Goal: Navigation & Orientation: Find specific page/section

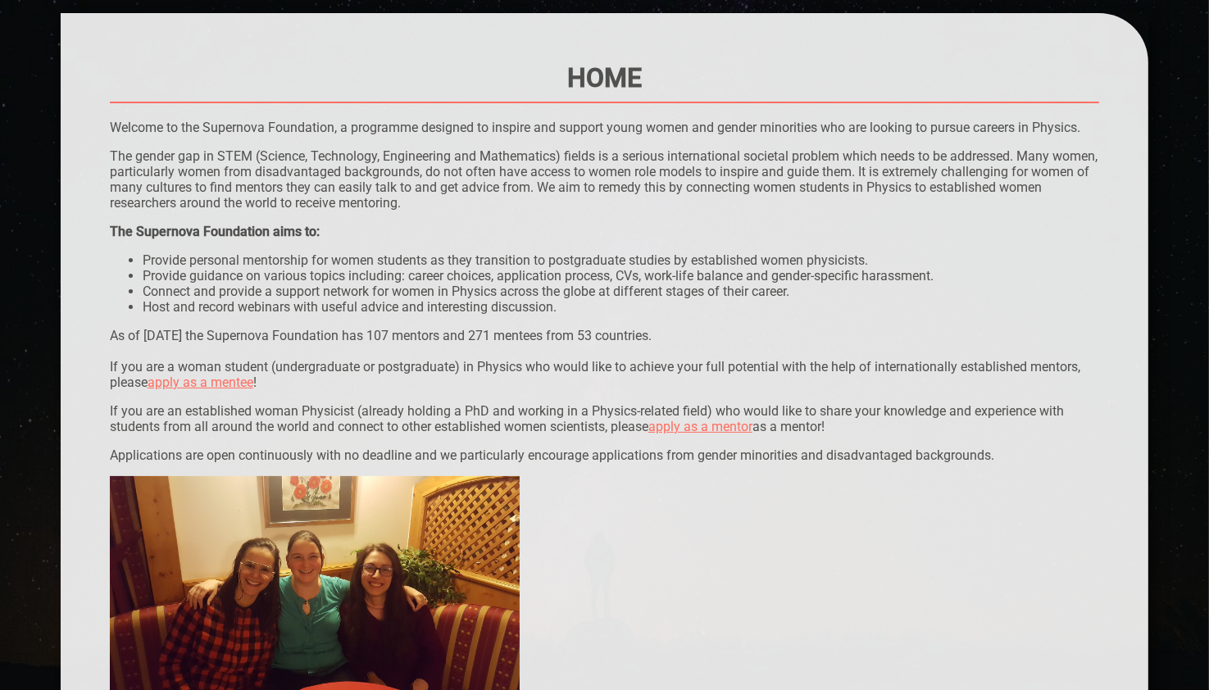
scroll to position [141, 0]
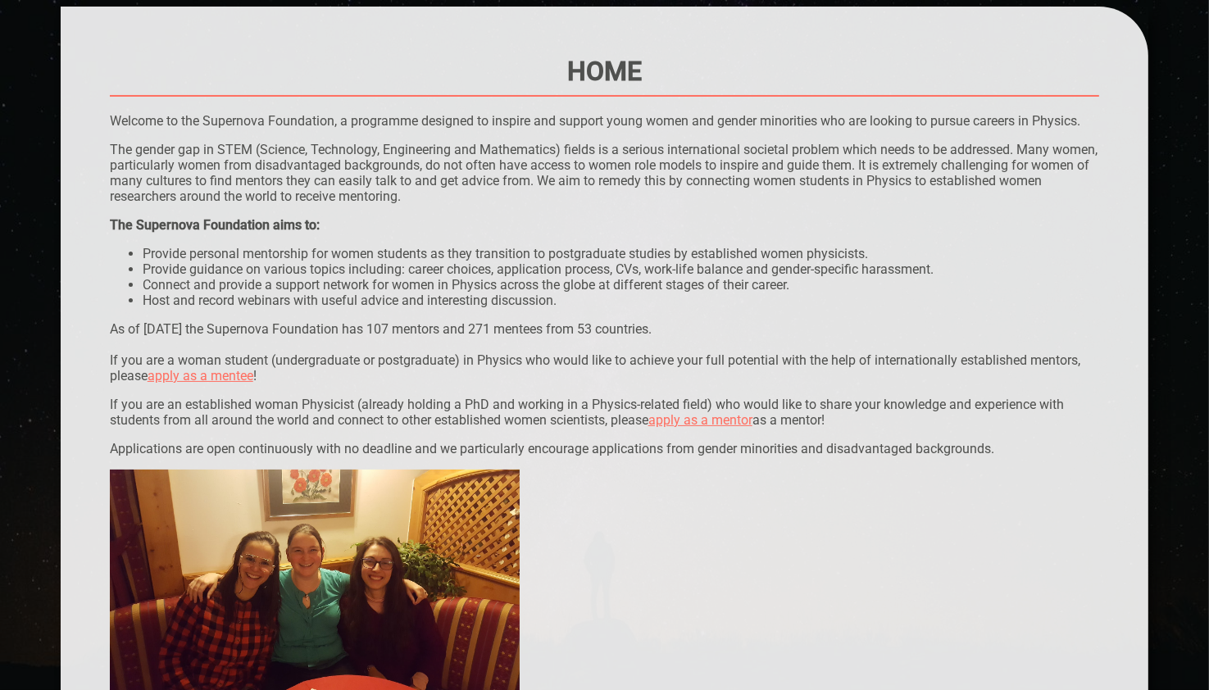
click at [710, 116] on p "Welcome to the Supernova Foundation, a programme designed to inspire and suppor…" at bounding box center [605, 121] width 990 height 16
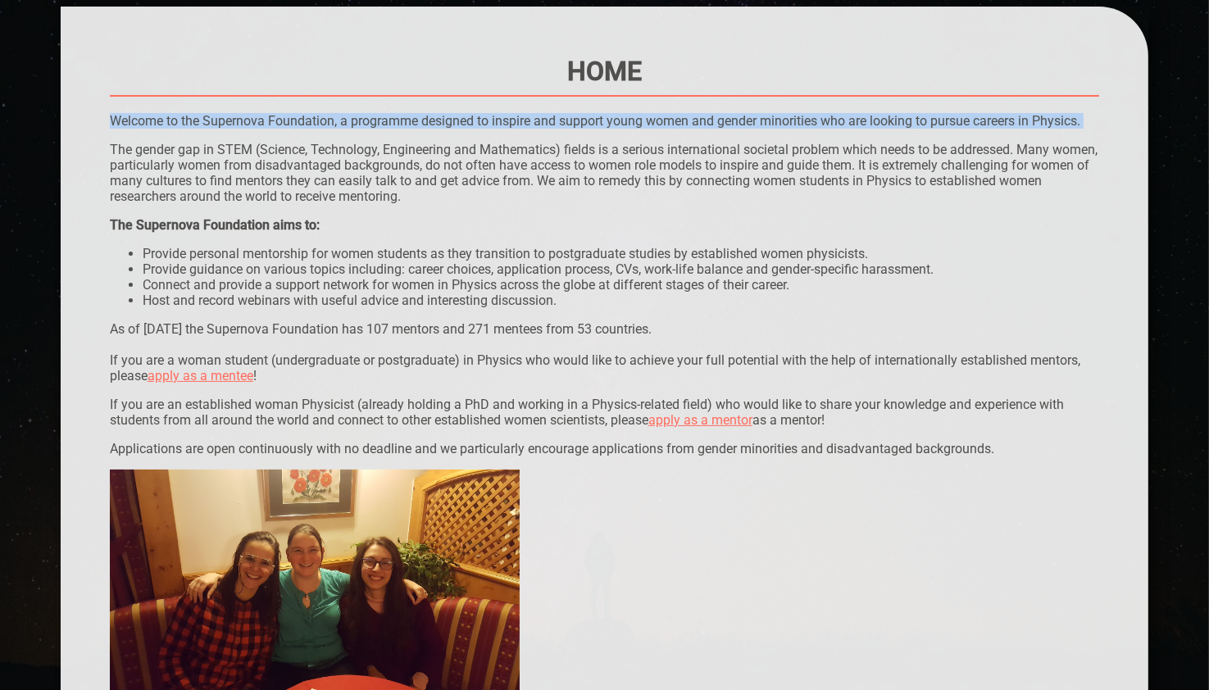
click at [710, 116] on p "Welcome to the Supernova Foundation, a programme designed to inspire and suppor…" at bounding box center [605, 121] width 990 height 16
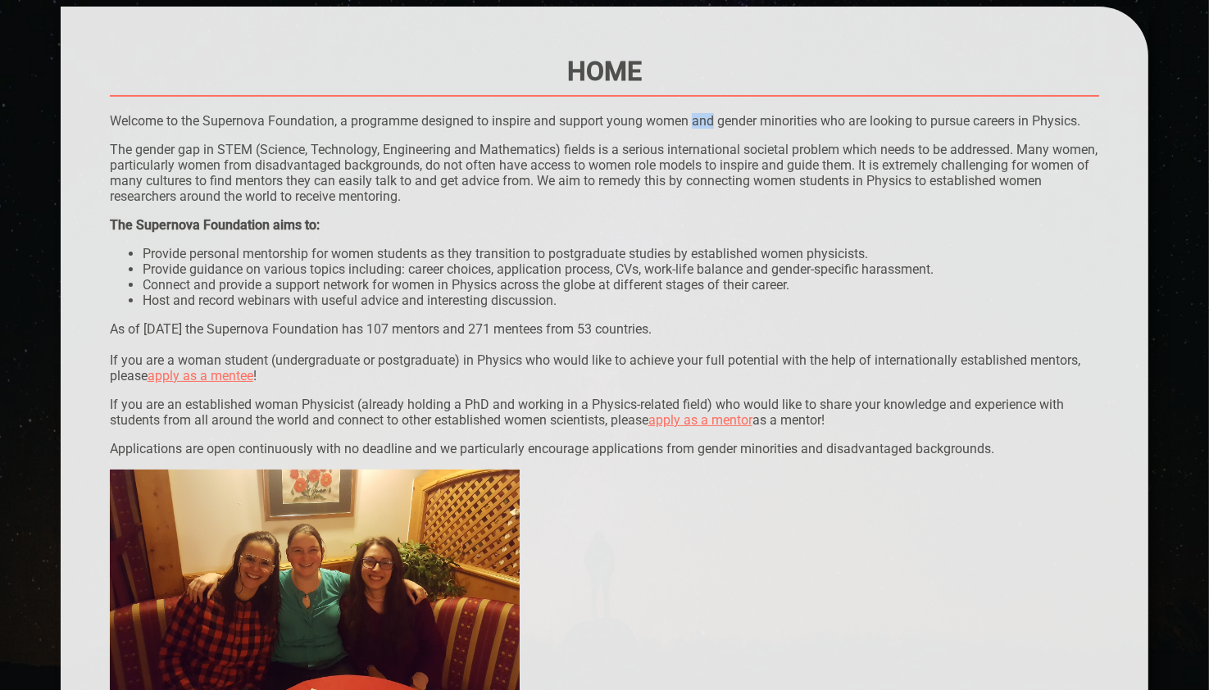
click at [710, 116] on p "Welcome to the Supernova Foundation, a programme designed to inspire and suppor…" at bounding box center [605, 121] width 990 height 16
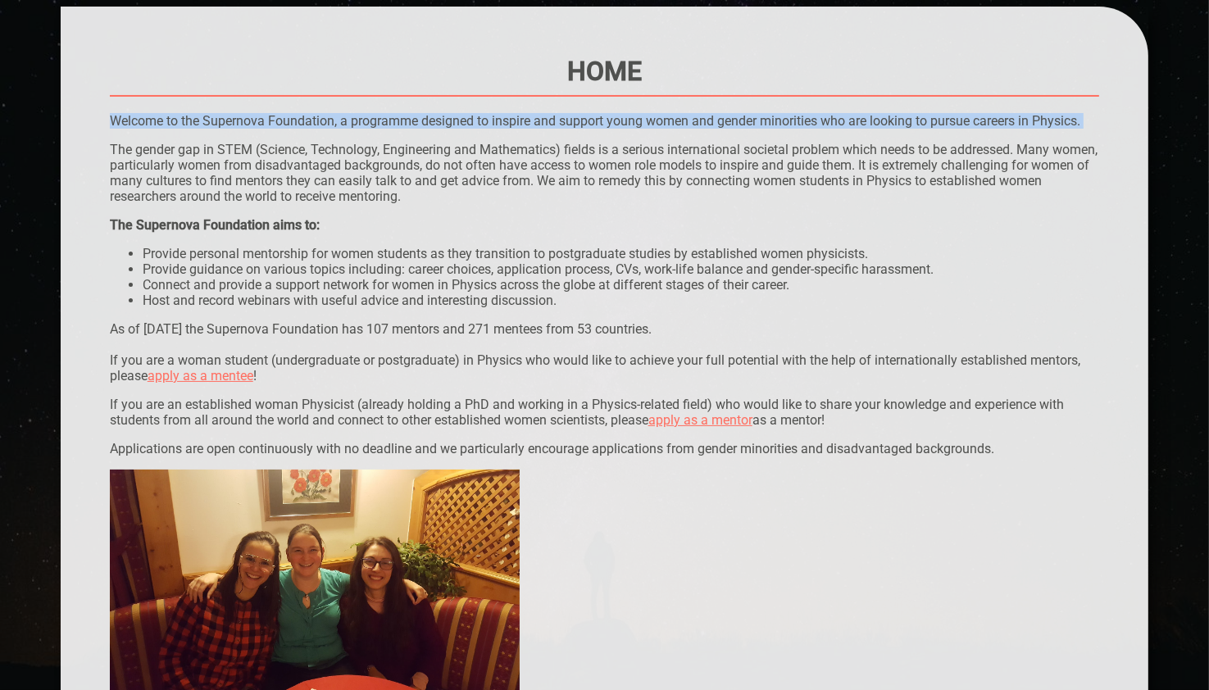
click at [710, 116] on p "Welcome to the Supernova Foundation, a programme designed to inspire and suppor…" at bounding box center [605, 121] width 990 height 16
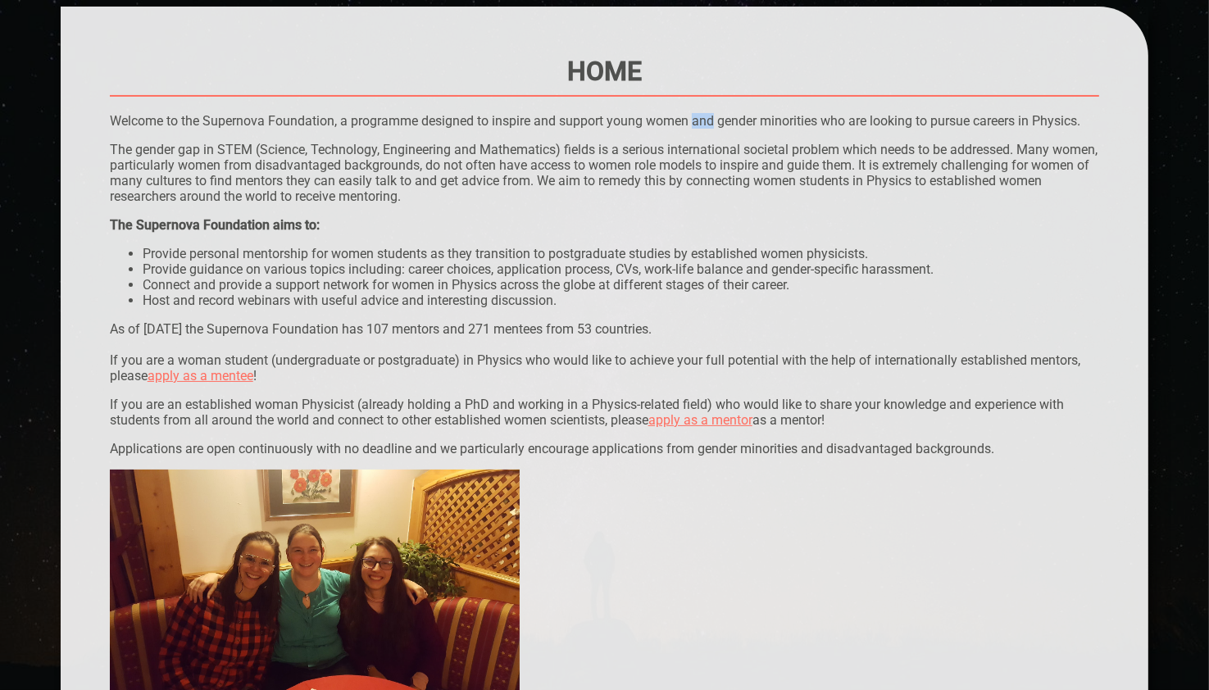
click at [710, 116] on p "Welcome to the Supernova Foundation, a programme designed to inspire and suppor…" at bounding box center [605, 121] width 990 height 16
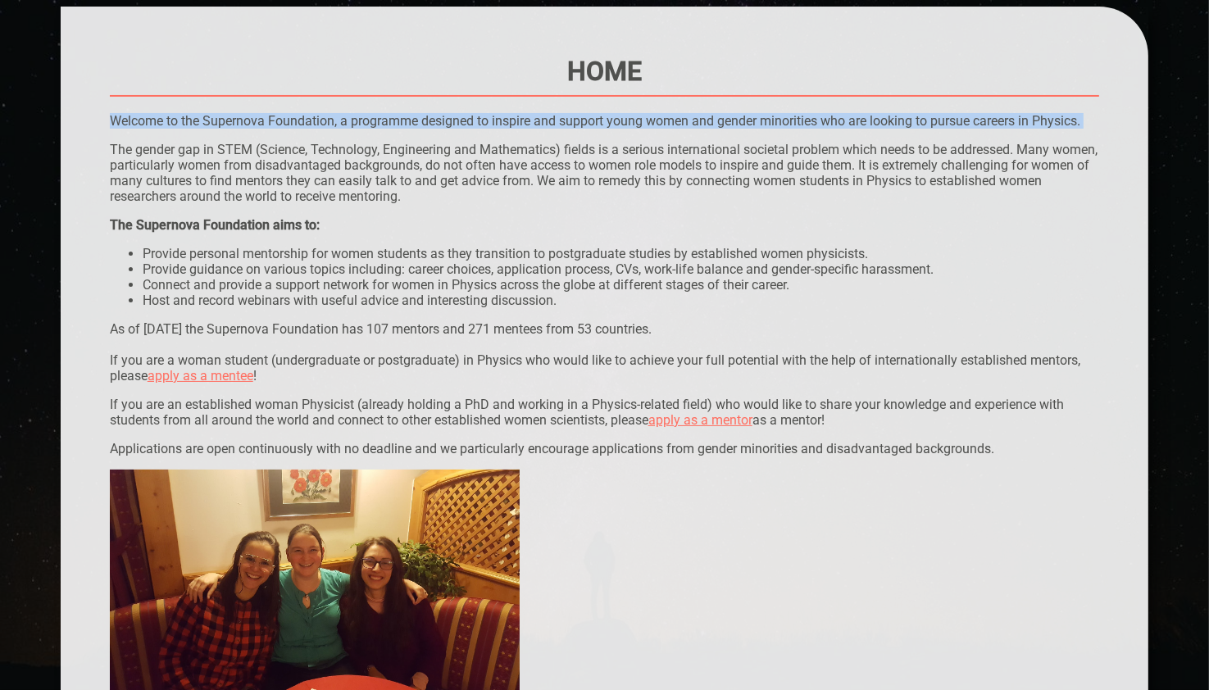
click at [710, 116] on p "Welcome to the Supernova Foundation, a programme designed to inspire and suppor…" at bounding box center [605, 121] width 990 height 16
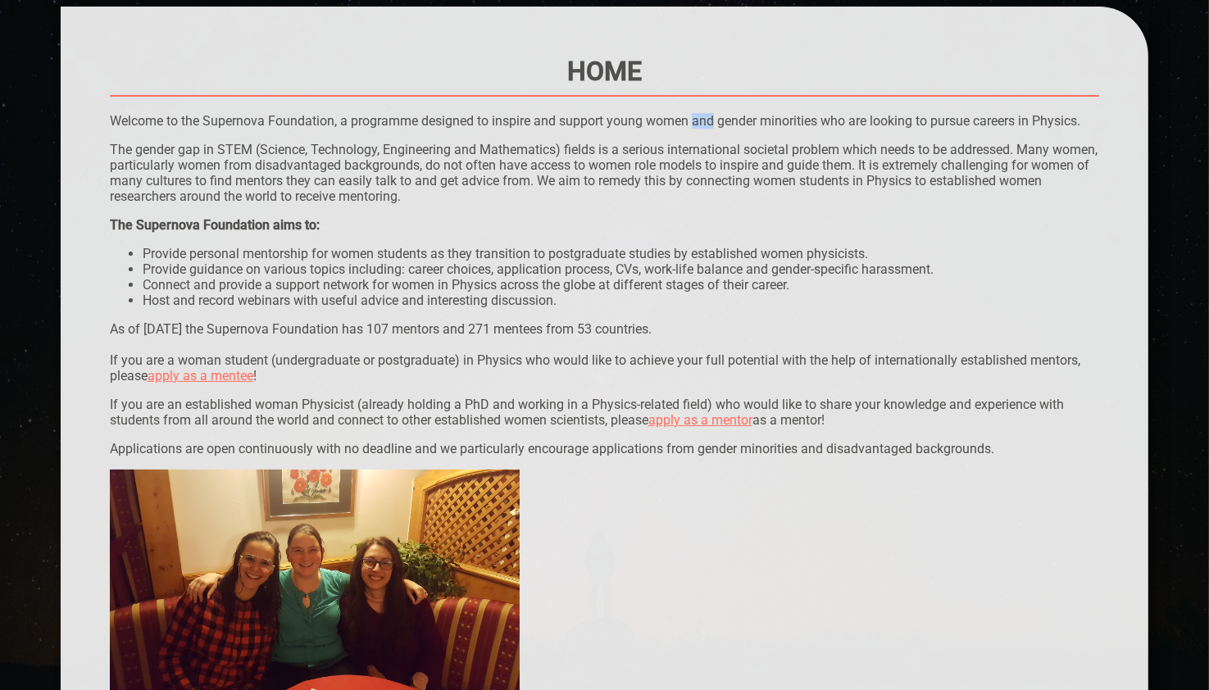
click at [710, 116] on p "Welcome to the Supernova Foundation, a programme designed to inspire and suppor…" at bounding box center [605, 121] width 990 height 16
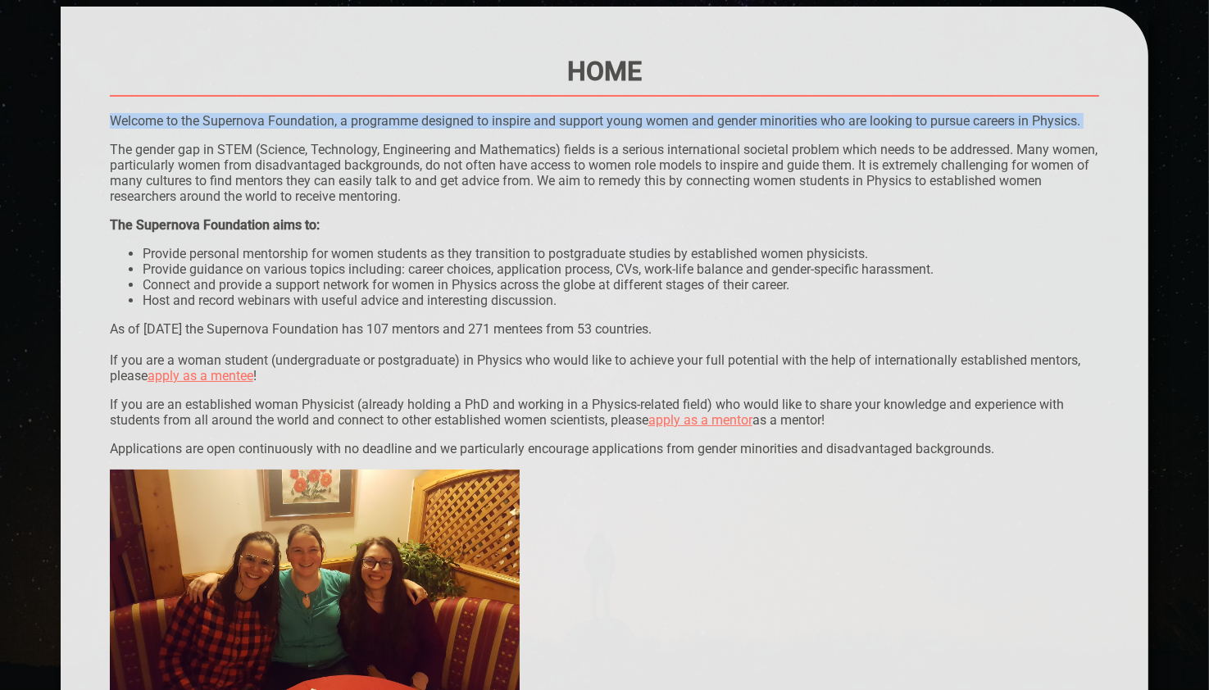
click at [710, 116] on p "Welcome to the Supernova Foundation, a programme designed to inspire and suppor…" at bounding box center [605, 121] width 990 height 16
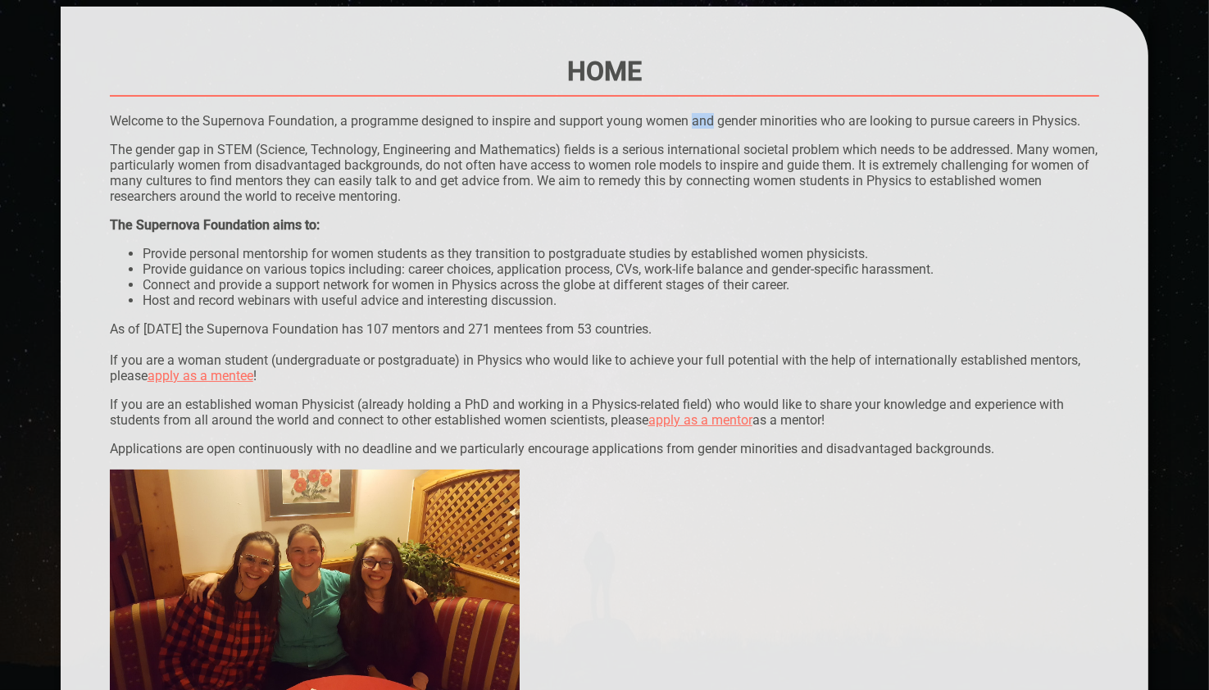
click at [710, 116] on p "Welcome to the Supernova Foundation, a programme designed to inspire and suppor…" at bounding box center [605, 121] width 990 height 16
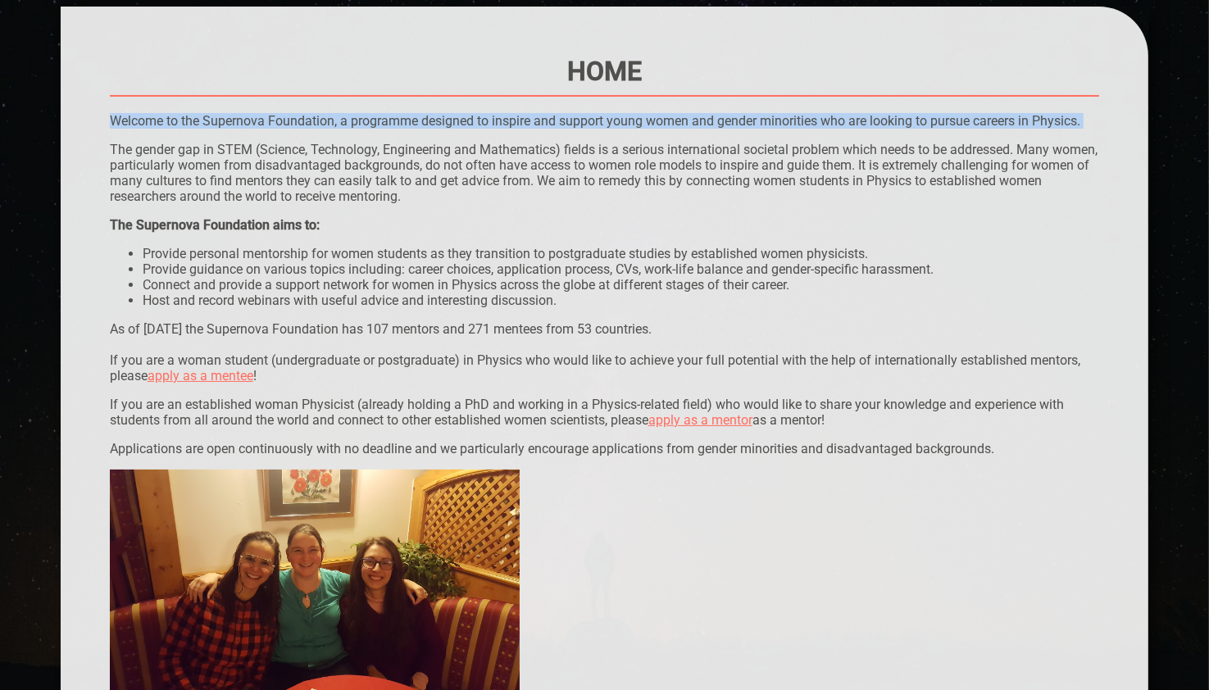
click at [710, 116] on p "Welcome to the Supernova Foundation, a programme designed to inspire and suppor…" at bounding box center [605, 121] width 990 height 16
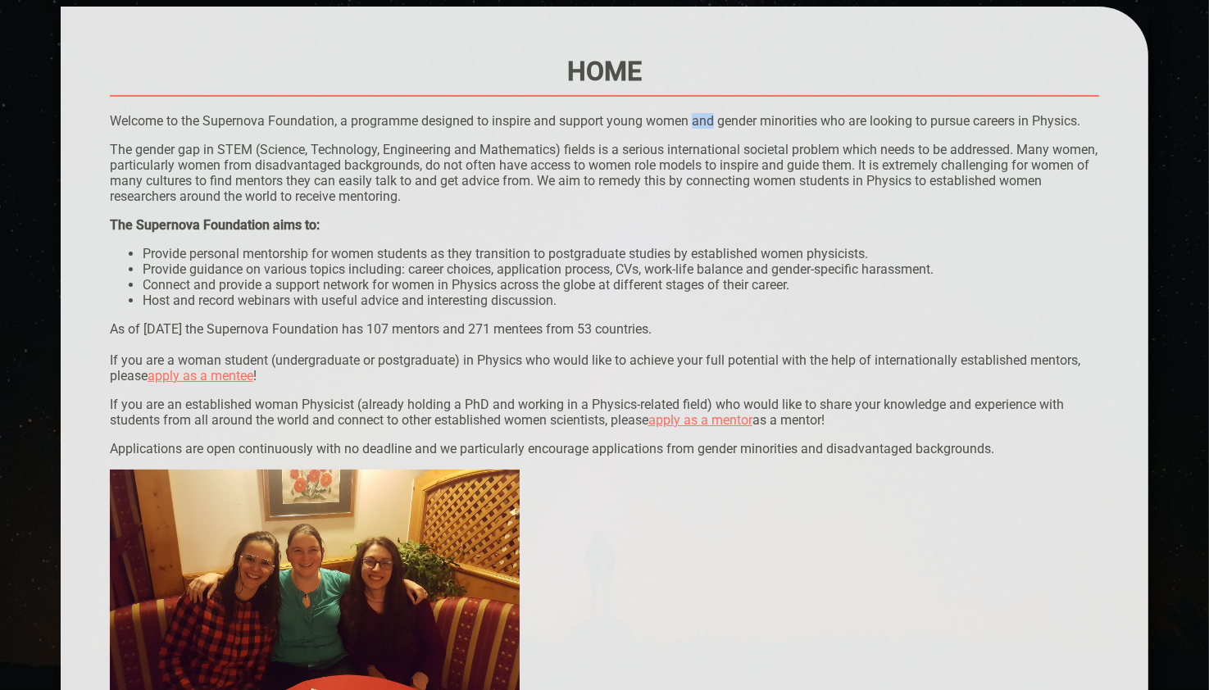
click at [710, 116] on p "Welcome to the Supernova Foundation, a programme designed to inspire and suppor…" at bounding box center [605, 121] width 990 height 16
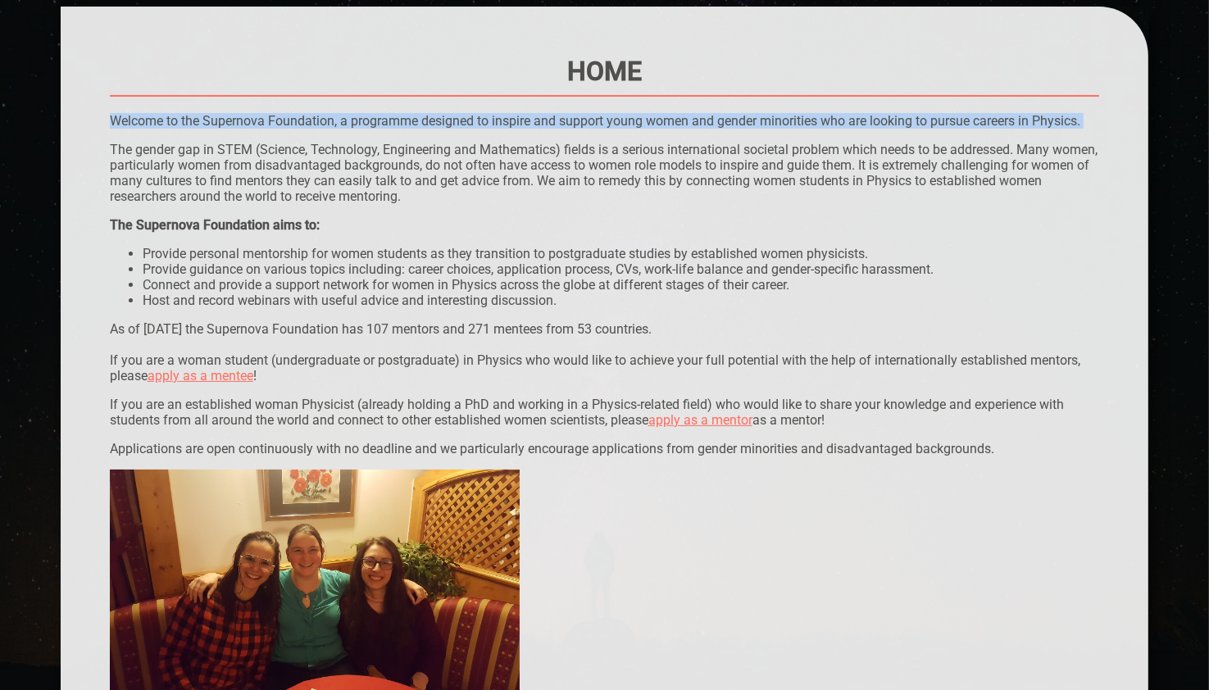
click at [710, 116] on p "Welcome to the Supernova Foundation, a programme designed to inspire and suppor…" at bounding box center [605, 121] width 990 height 16
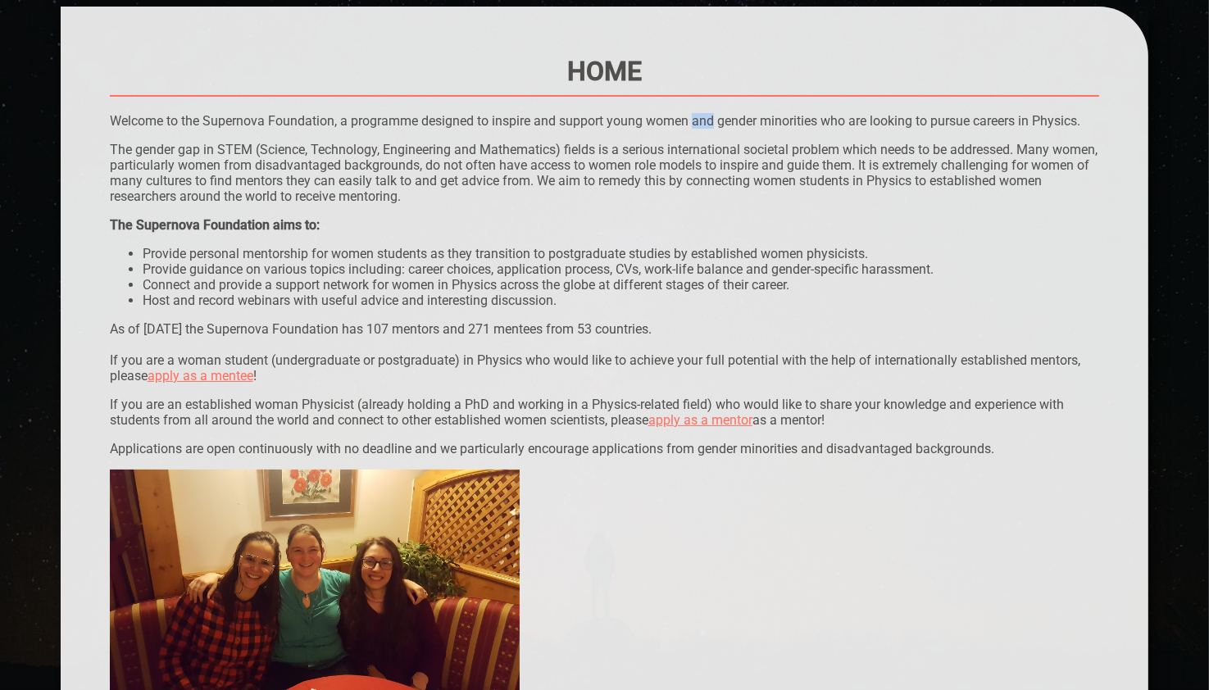
click at [710, 116] on p "Welcome to the Supernova Foundation, a programme designed to inspire and suppor…" at bounding box center [605, 121] width 990 height 16
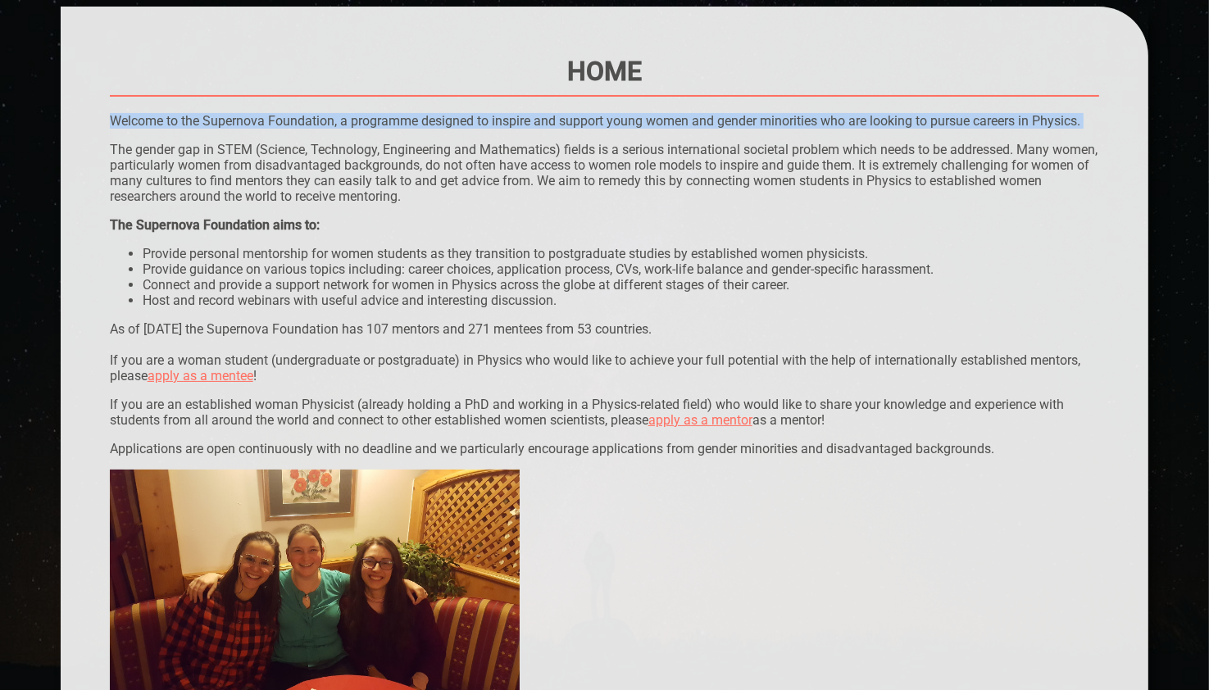
click at [710, 116] on p "Welcome to the Supernova Foundation, a programme designed to inspire and suppor…" at bounding box center [605, 121] width 990 height 16
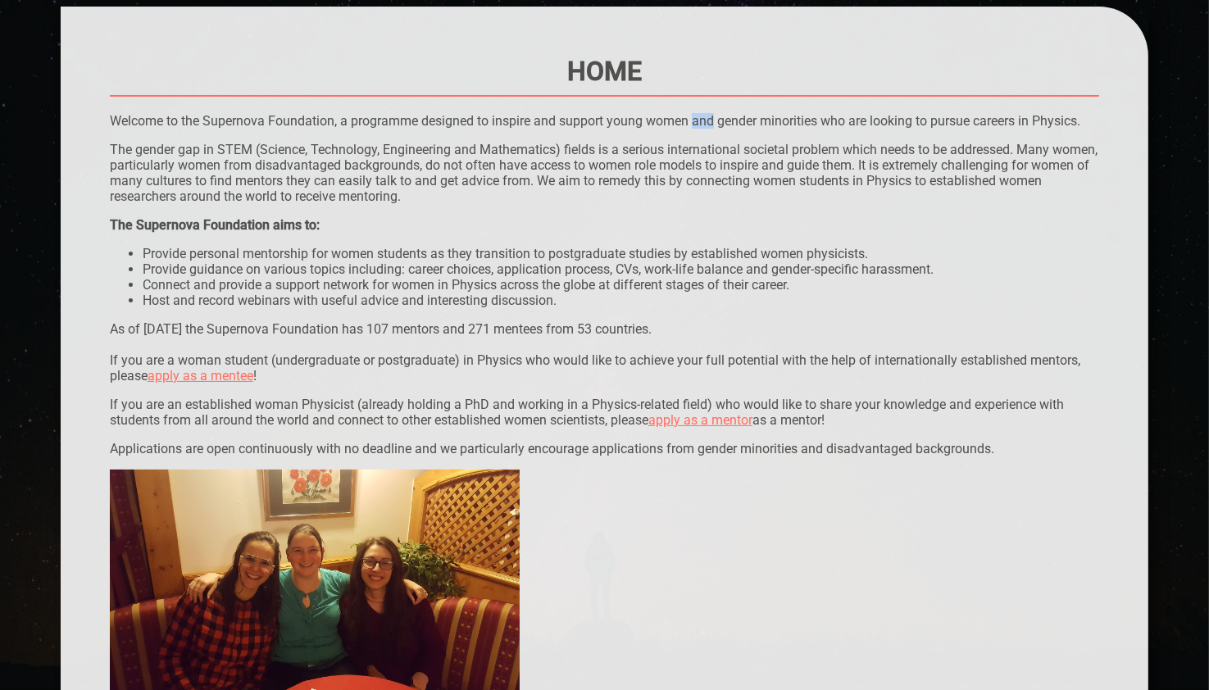
click at [710, 116] on p "Welcome to the Supernova Foundation, a programme designed to inspire and suppor…" at bounding box center [605, 121] width 990 height 16
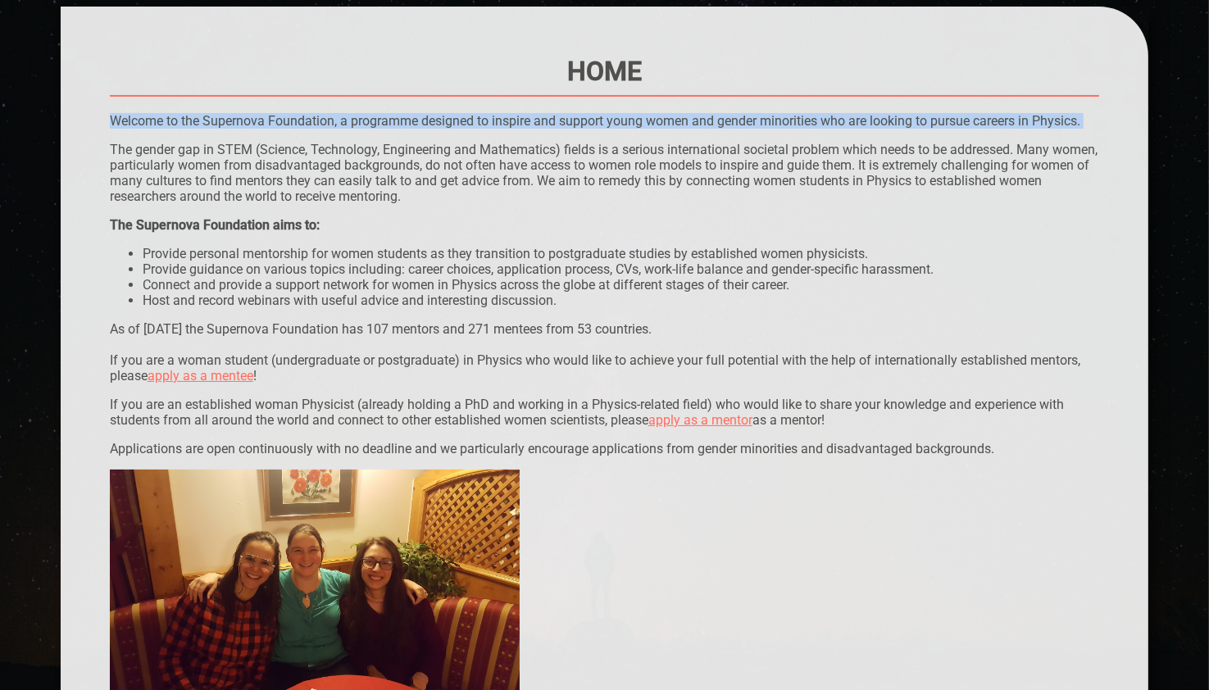
click at [710, 116] on p "Welcome to the Supernova Foundation, a programme designed to inspire and suppor…" at bounding box center [605, 121] width 990 height 16
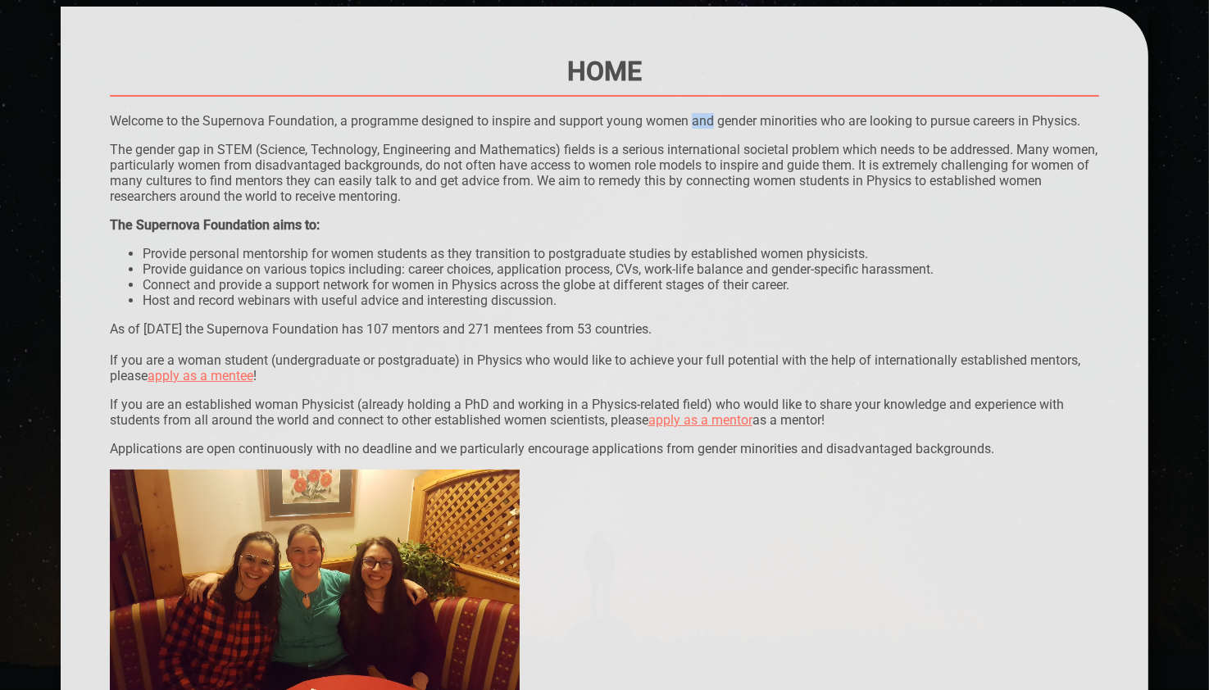
click at [710, 116] on p "Welcome to the Supernova Foundation, a programme designed to inspire and suppor…" at bounding box center [605, 121] width 990 height 16
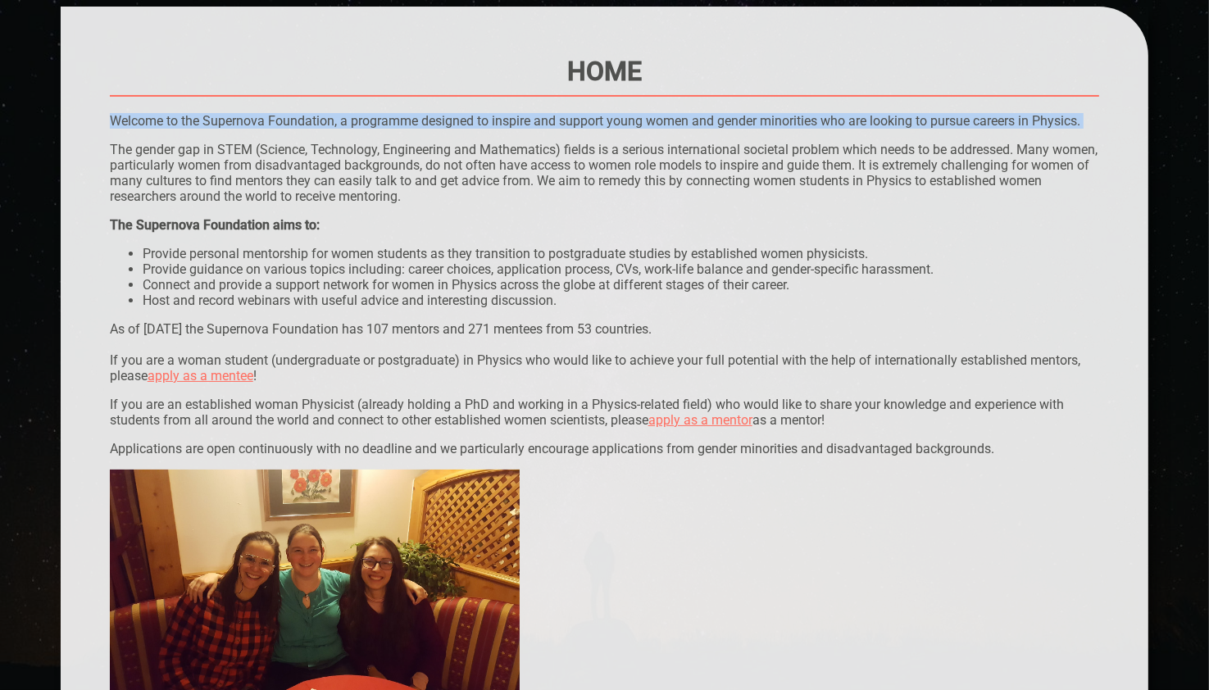
click at [710, 116] on p "Welcome to the Supernova Foundation, a programme designed to inspire and suppor…" at bounding box center [605, 121] width 990 height 16
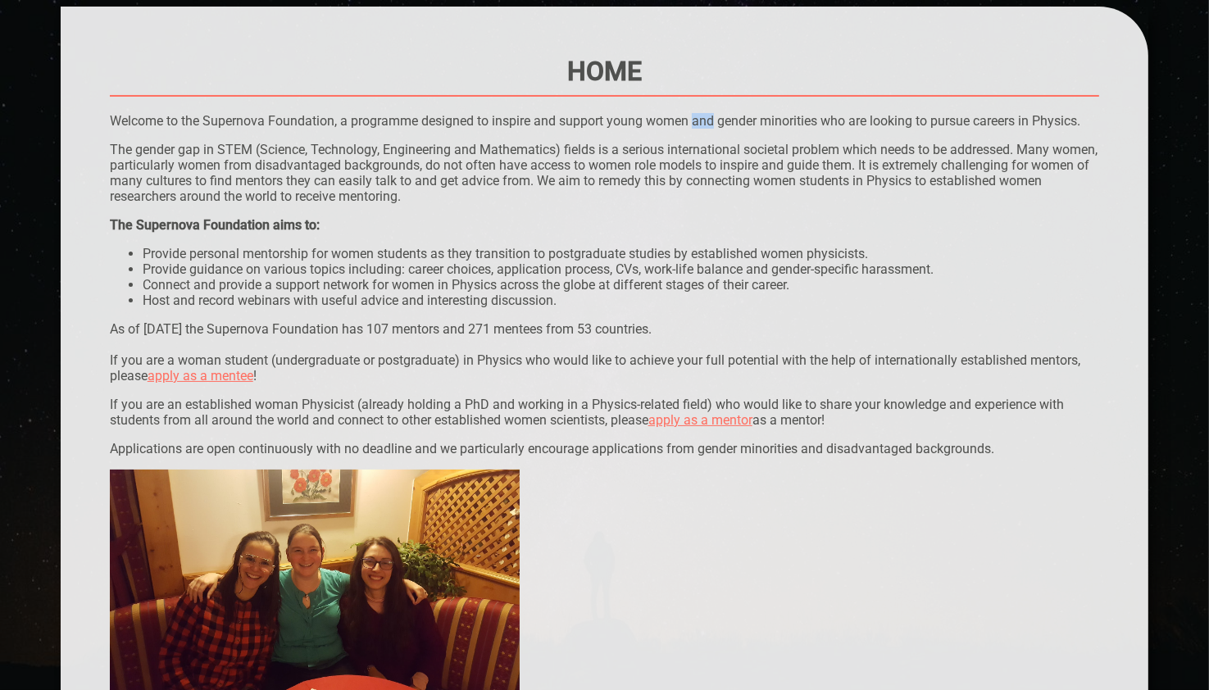
click at [710, 116] on p "Welcome to the Supernova Foundation, a programme designed to inspire and suppor…" at bounding box center [605, 121] width 990 height 16
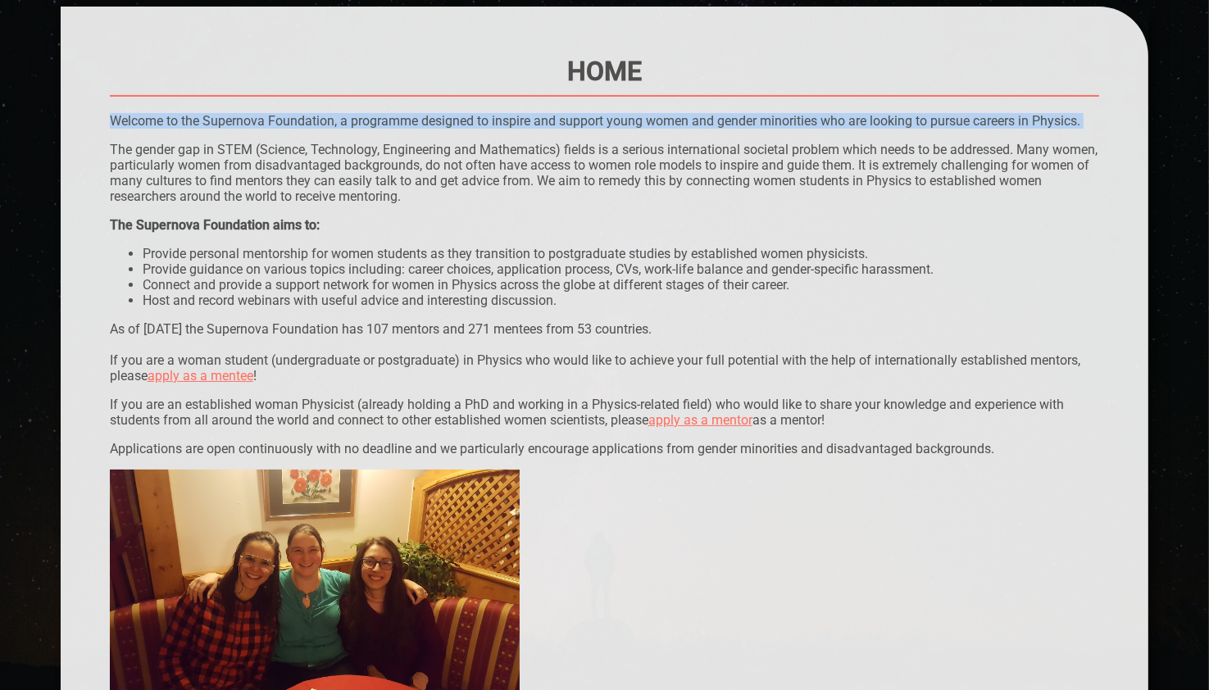
click at [710, 116] on p "Welcome to the Supernova Foundation, a programme designed to inspire and suppor…" at bounding box center [605, 121] width 990 height 16
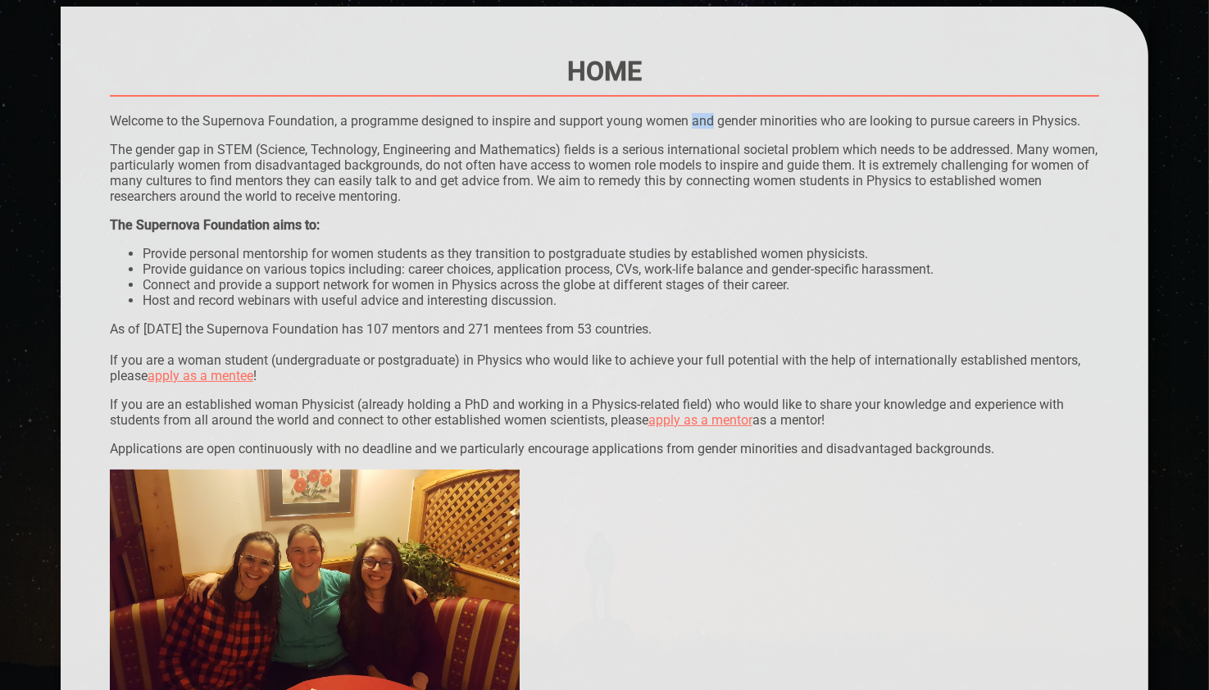
click at [710, 116] on p "Welcome to the Supernova Foundation, a programme designed to inspire and suppor…" at bounding box center [605, 121] width 990 height 16
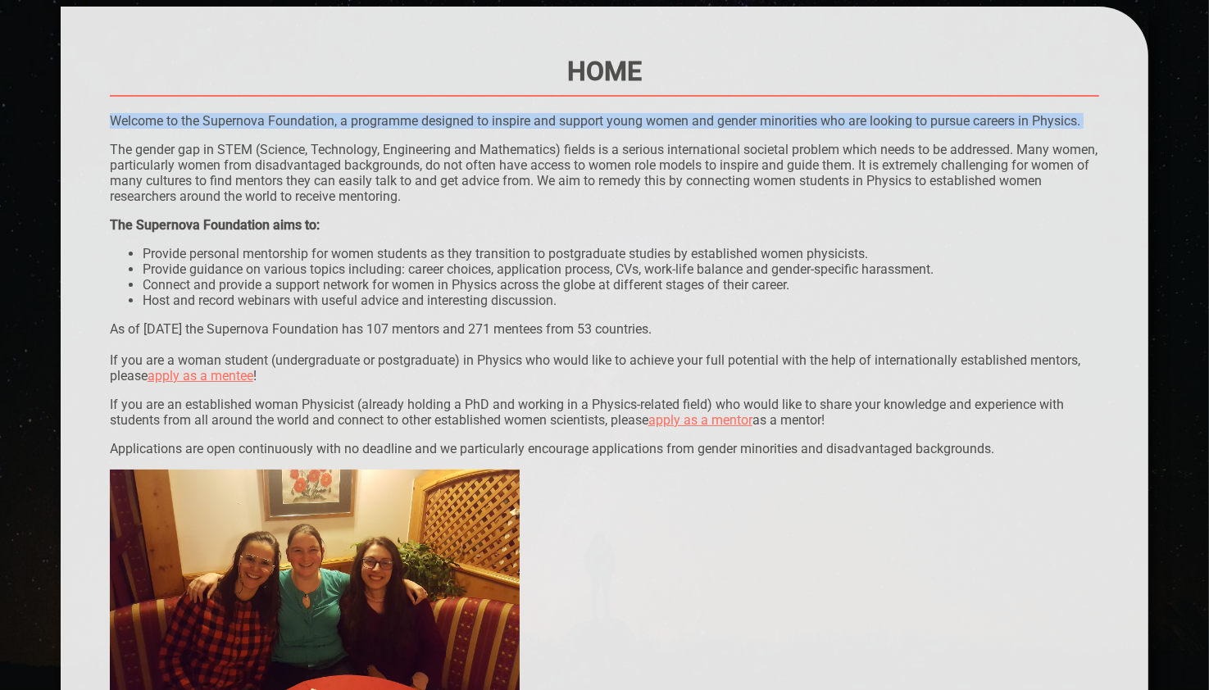
click at [710, 116] on p "Welcome to the Supernova Foundation, a programme designed to inspire and suppor…" at bounding box center [605, 121] width 990 height 16
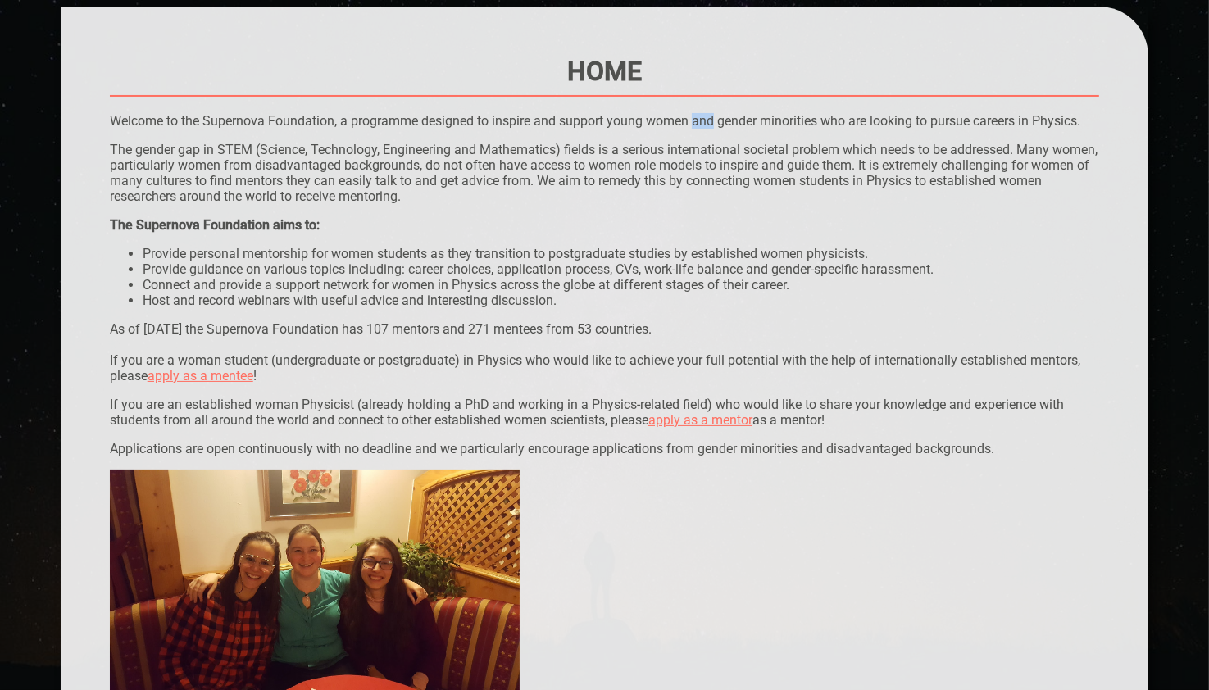
click at [710, 116] on p "Welcome to the Supernova Foundation, a programme designed to inspire and suppor…" at bounding box center [605, 121] width 990 height 16
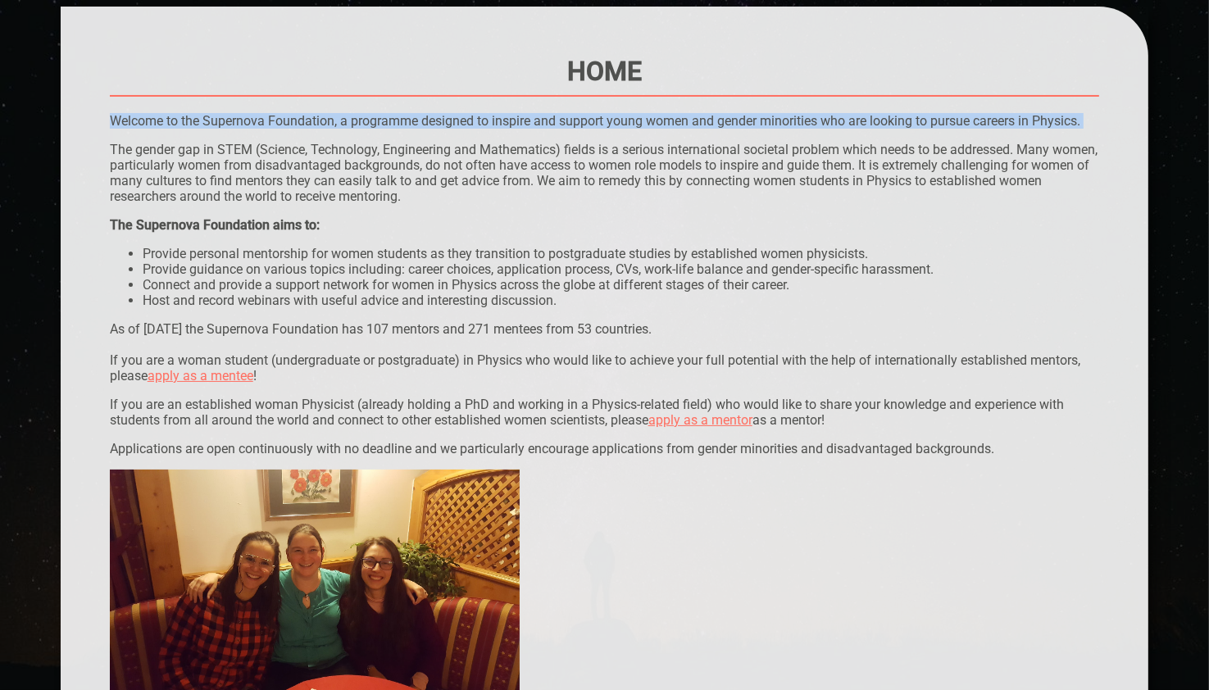
click at [710, 116] on p "Welcome to the Supernova Foundation, a programme designed to inspire and suppor…" at bounding box center [605, 121] width 990 height 16
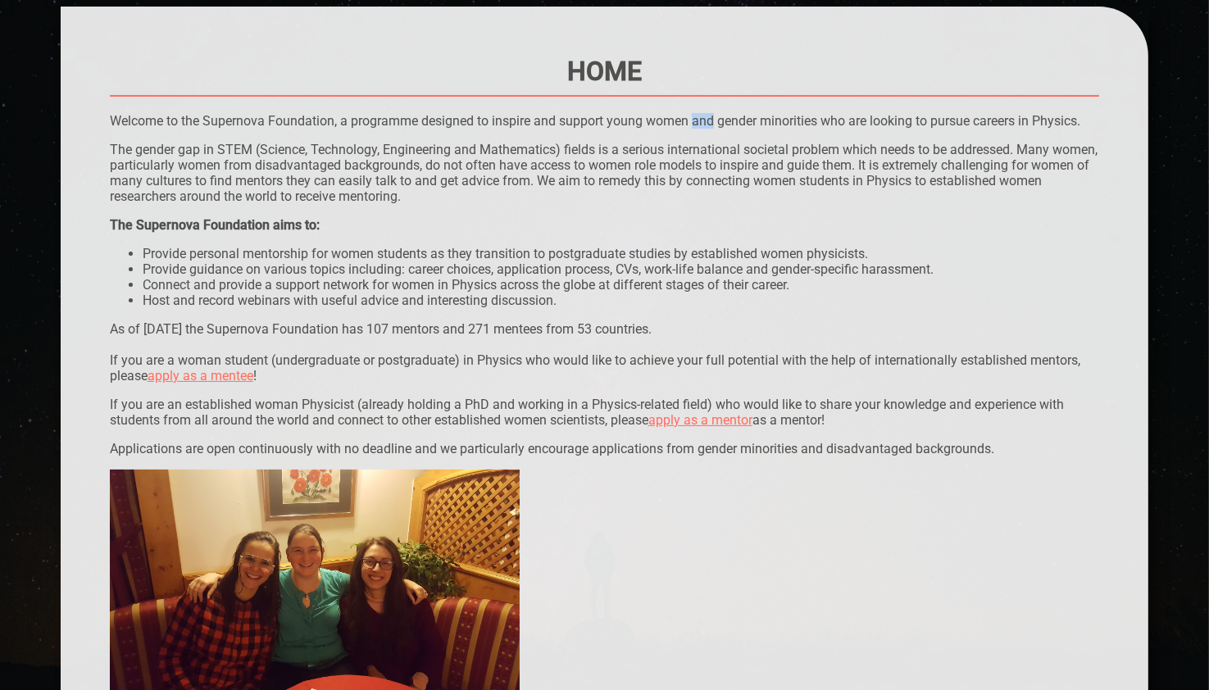
click at [710, 116] on p "Welcome to the Supernova Foundation, a programme designed to inspire and suppor…" at bounding box center [605, 121] width 990 height 16
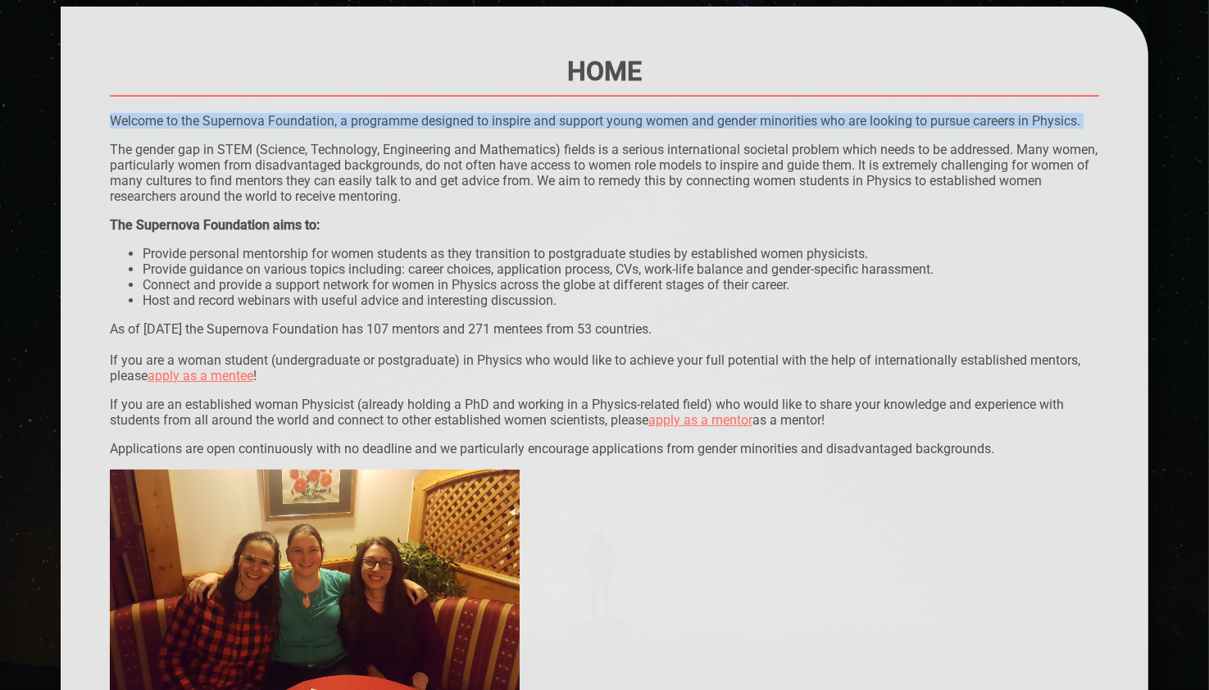
click at [710, 116] on p "Welcome to the Supernova Foundation, a programme designed to inspire and suppor…" at bounding box center [605, 121] width 990 height 16
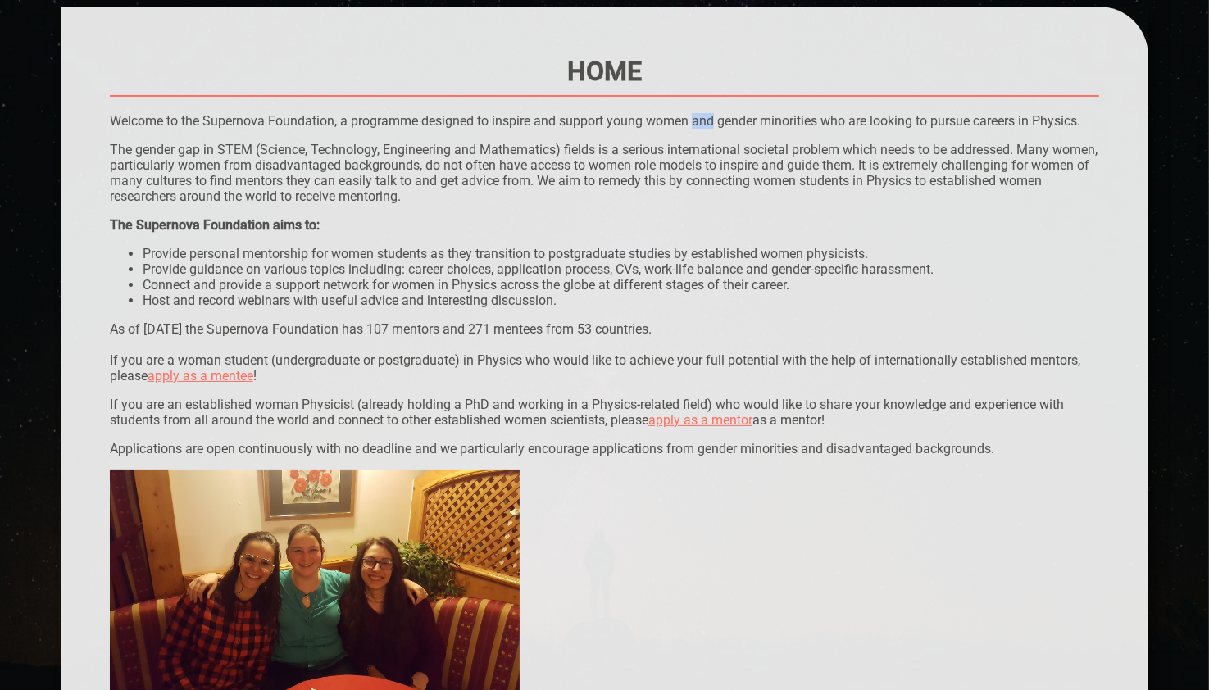
click at [710, 116] on p "Welcome to the Supernova Foundation, a programme designed to inspire and suppor…" at bounding box center [605, 121] width 990 height 16
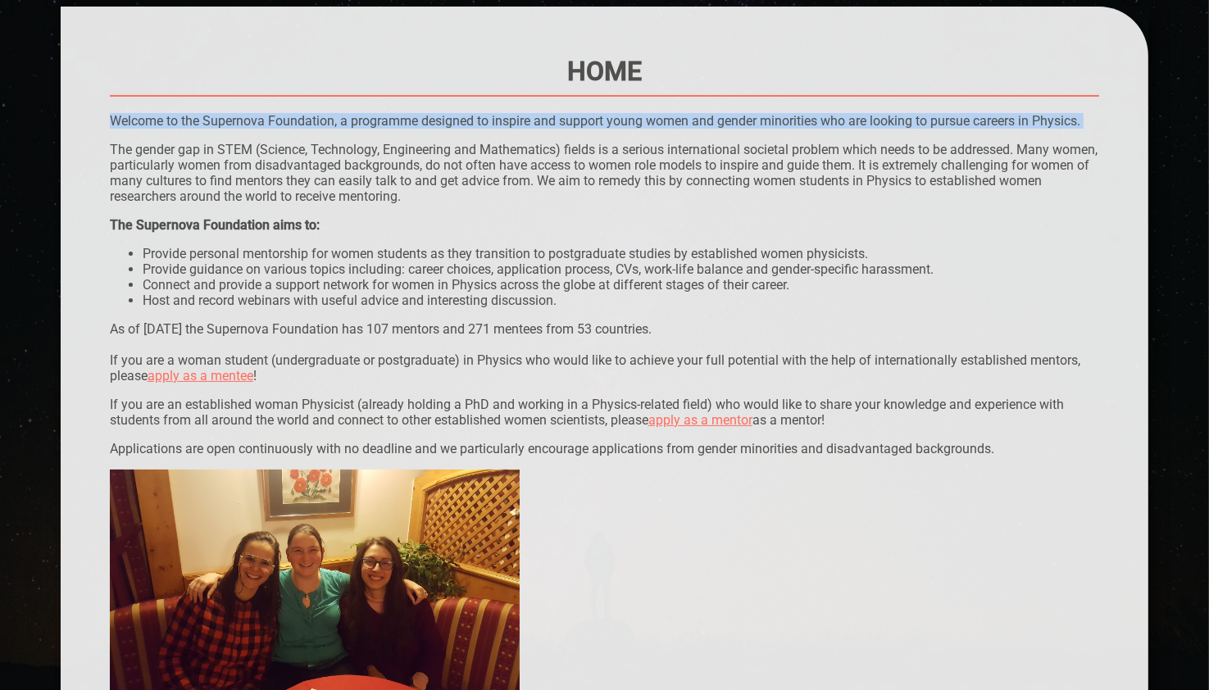
click at [710, 116] on p "Welcome to the Supernova Foundation, a programme designed to inspire and suppor…" at bounding box center [605, 121] width 990 height 16
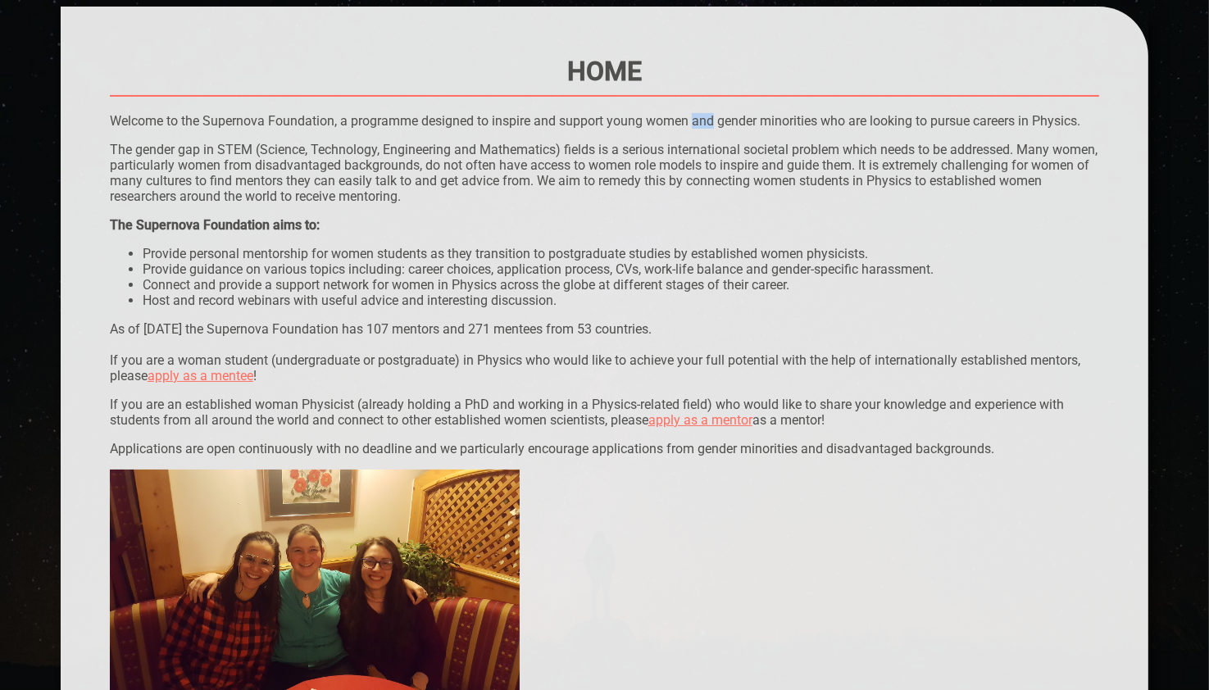
click at [710, 116] on p "Welcome to the Supernova Foundation, a programme designed to inspire and suppor…" at bounding box center [605, 121] width 990 height 16
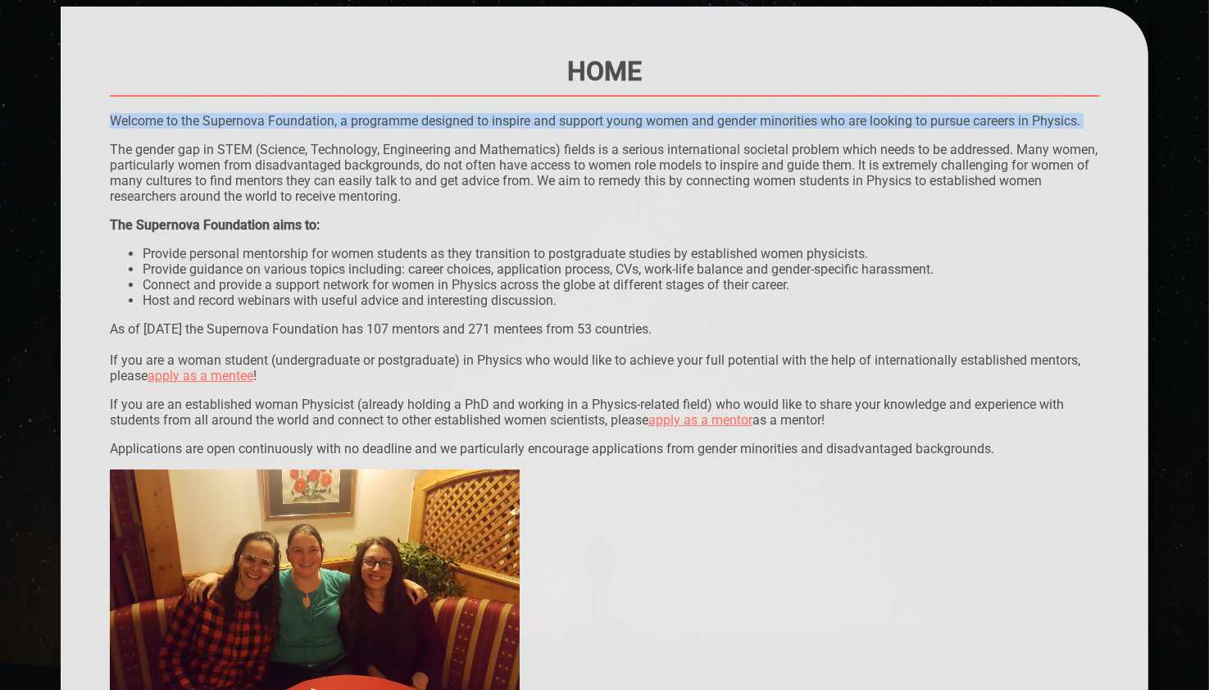
click at [710, 116] on p "Welcome to the Supernova Foundation, a programme designed to inspire and suppor…" at bounding box center [605, 121] width 990 height 16
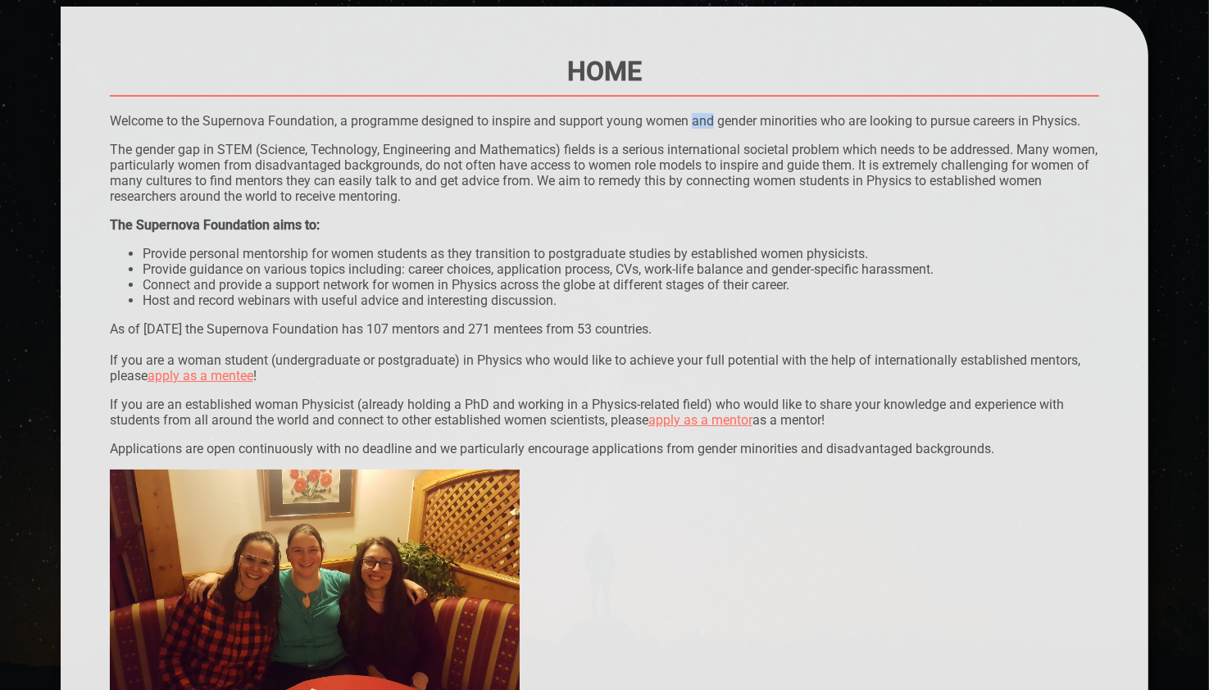
click at [710, 116] on p "Welcome to the Supernova Foundation, a programme designed to inspire and suppor…" at bounding box center [605, 121] width 990 height 16
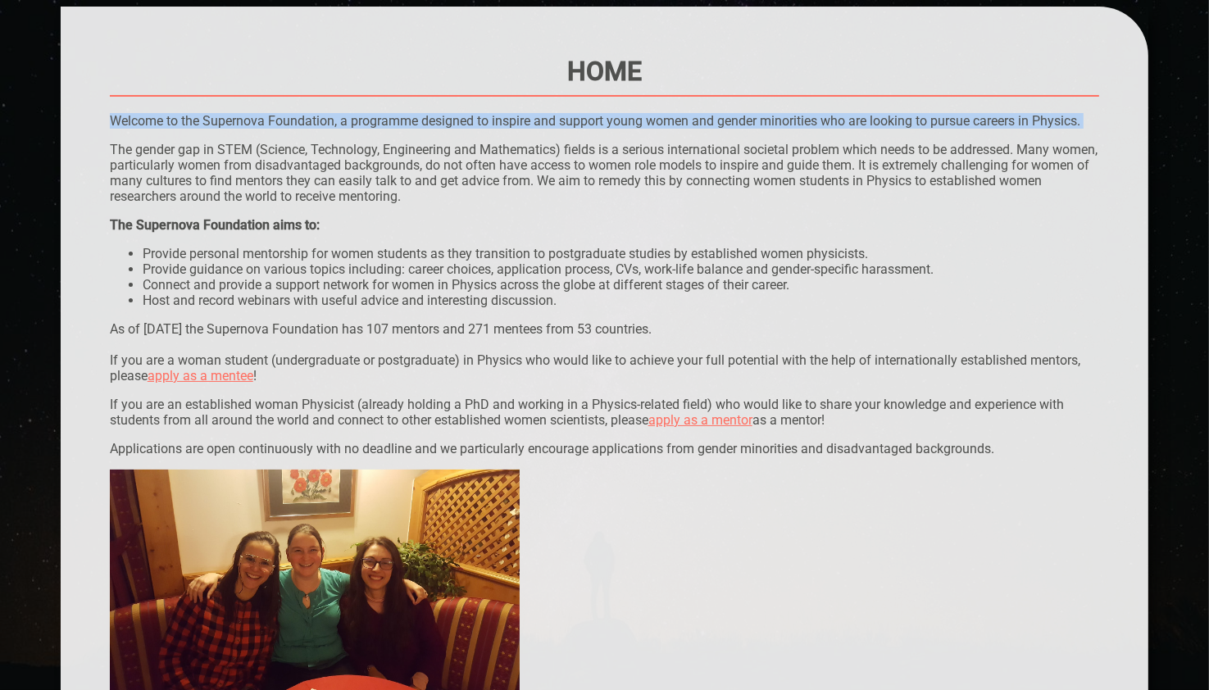
click at [710, 116] on p "Welcome to the Supernova Foundation, a programme designed to inspire and suppor…" at bounding box center [605, 121] width 990 height 16
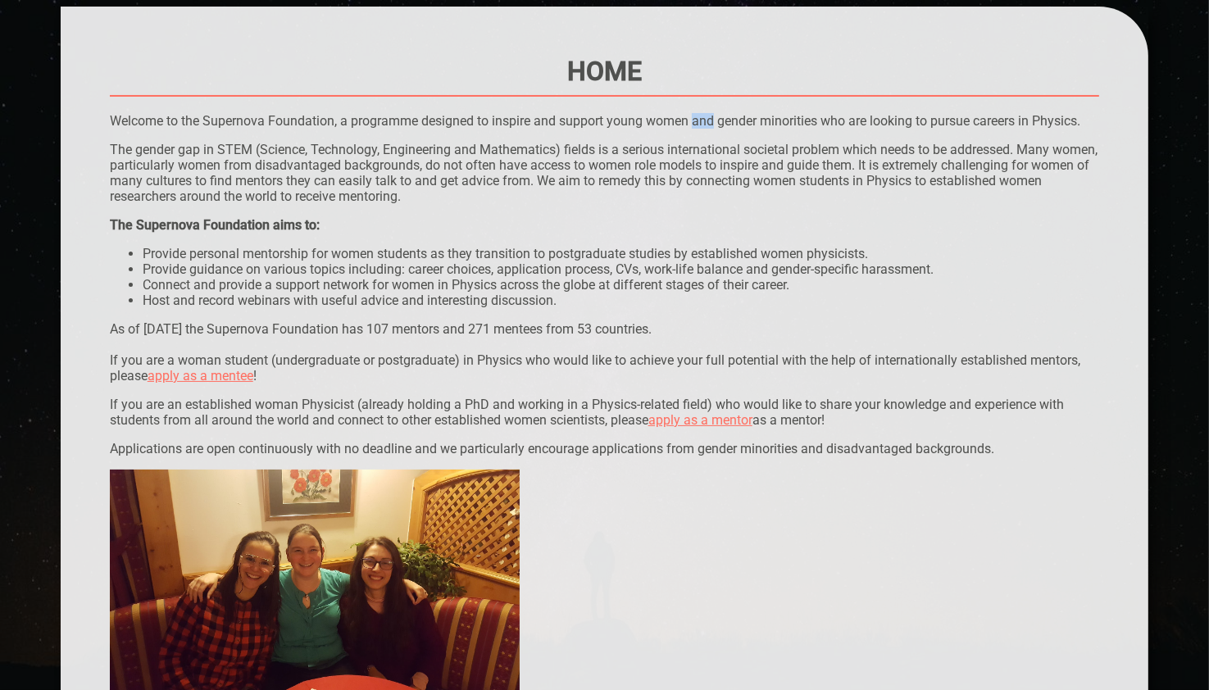
click at [710, 116] on p "Welcome to the Supernova Foundation, a programme designed to inspire and suppor…" at bounding box center [605, 121] width 990 height 16
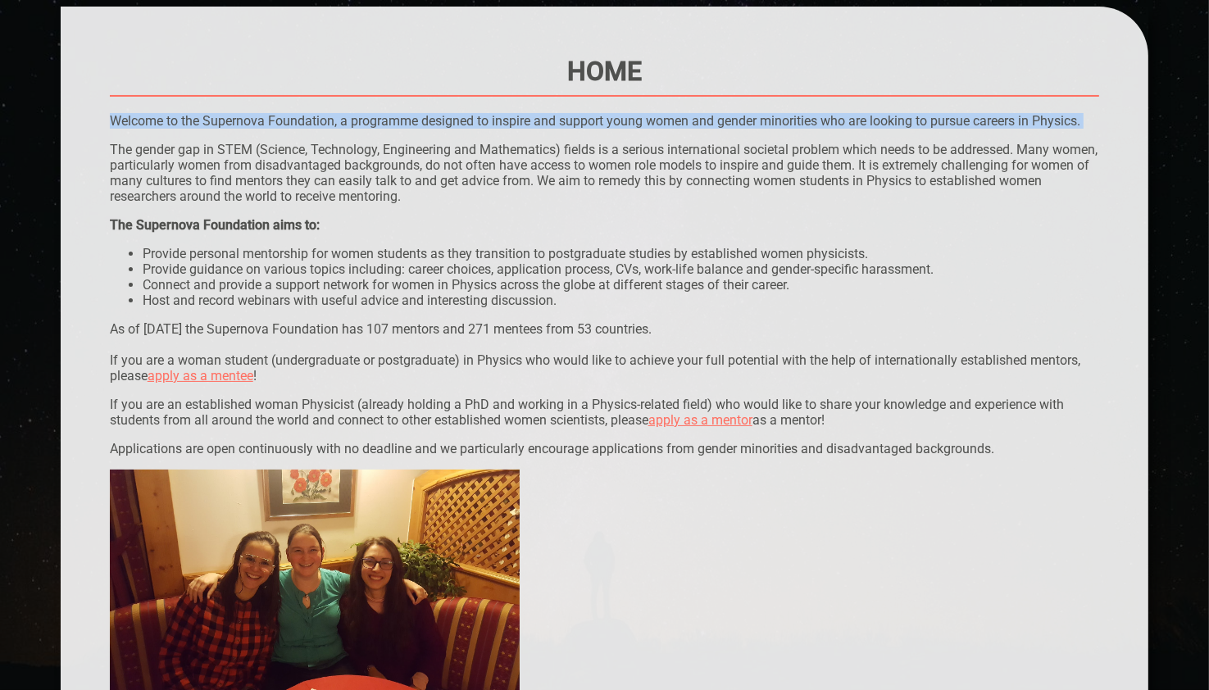
click at [710, 116] on p "Welcome to the Supernova Foundation, a programme designed to inspire and suppor…" at bounding box center [605, 121] width 990 height 16
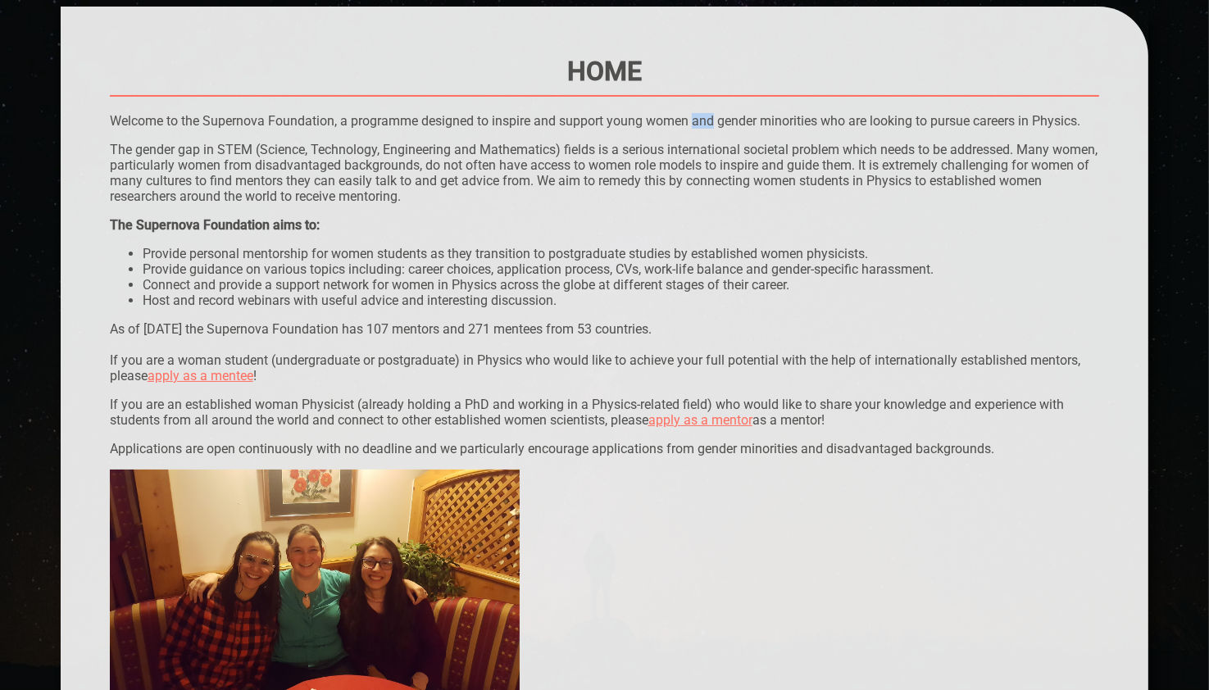
click at [710, 116] on p "Welcome to the Supernova Foundation, a programme designed to inspire and suppor…" at bounding box center [605, 121] width 990 height 16
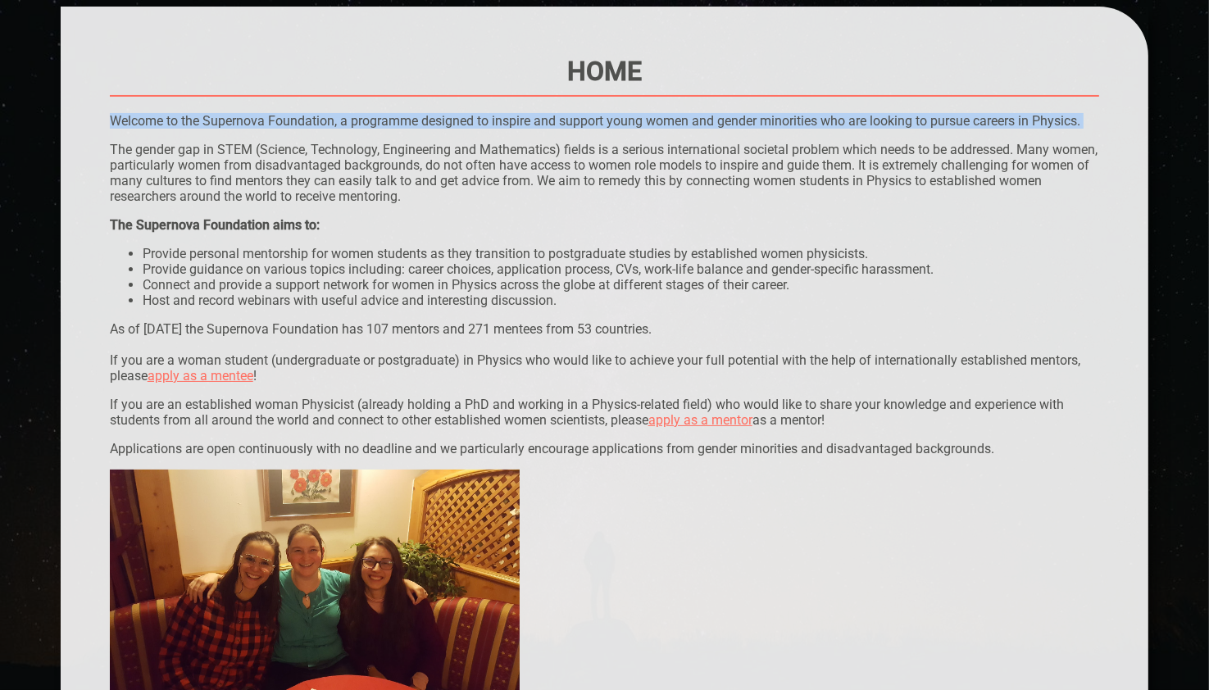
click at [710, 116] on p "Welcome to the Supernova Foundation, a programme designed to inspire and suppor…" at bounding box center [605, 121] width 990 height 16
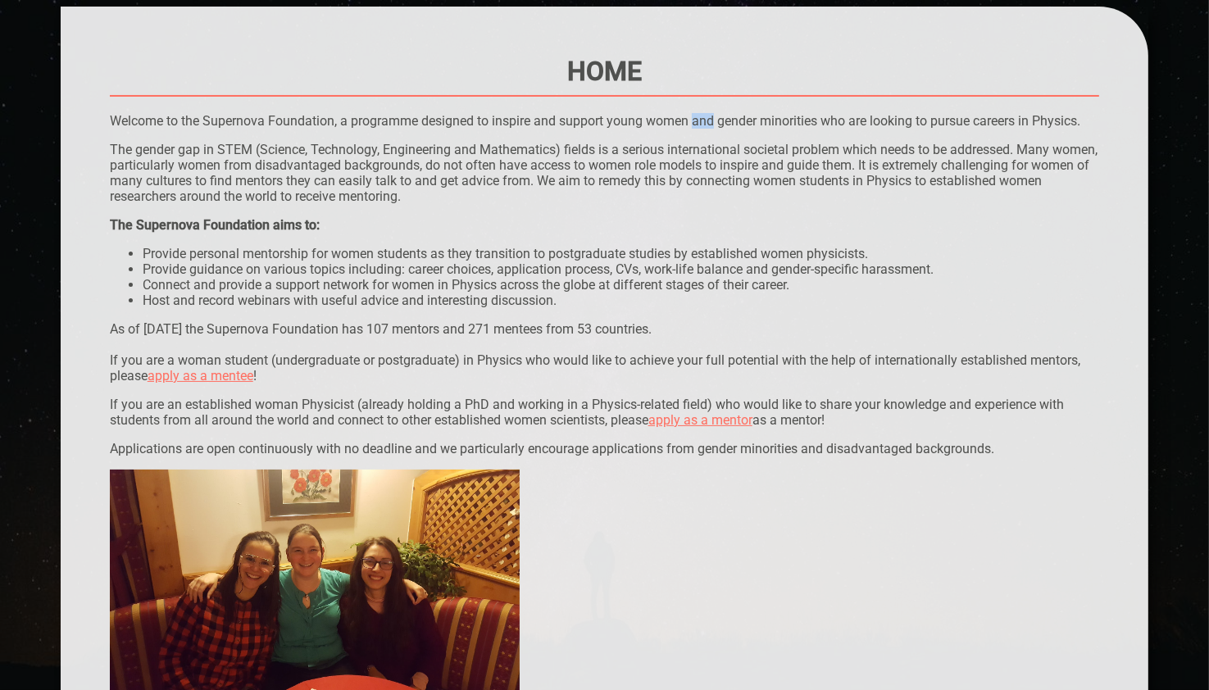
click at [710, 116] on p "Welcome to the Supernova Foundation, a programme designed to inspire and suppor…" at bounding box center [605, 121] width 990 height 16
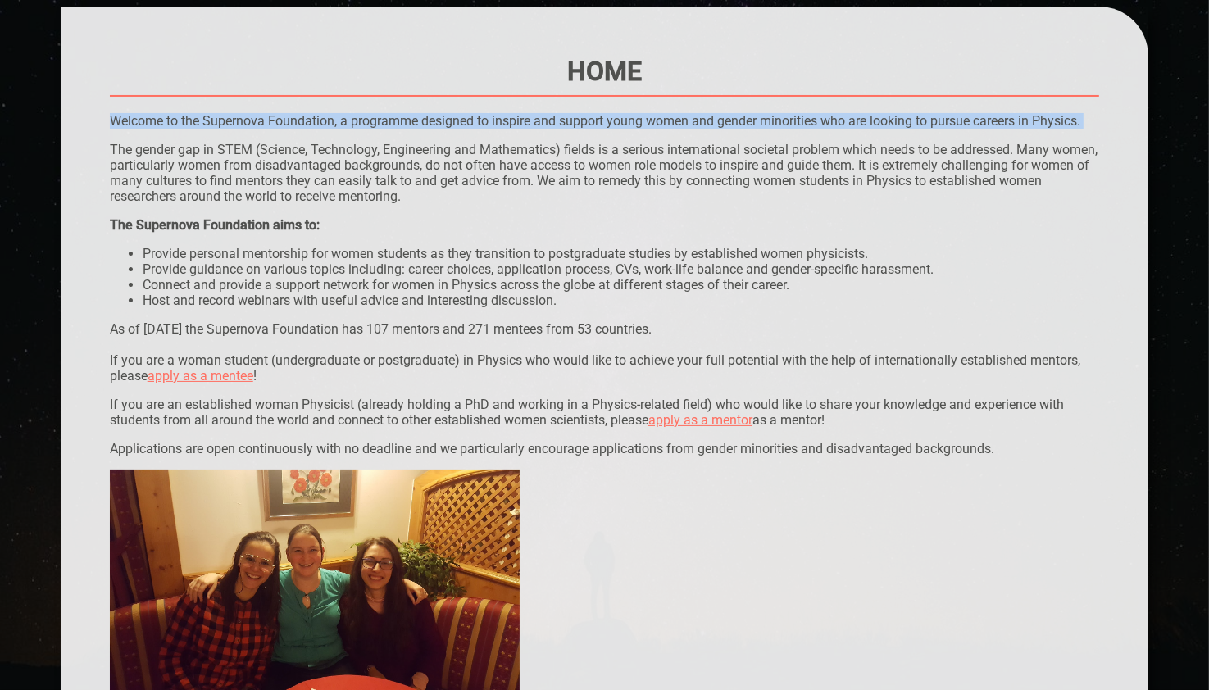
click at [710, 116] on p "Welcome to the Supernova Foundation, a programme designed to inspire and suppor…" at bounding box center [605, 121] width 990 height 16
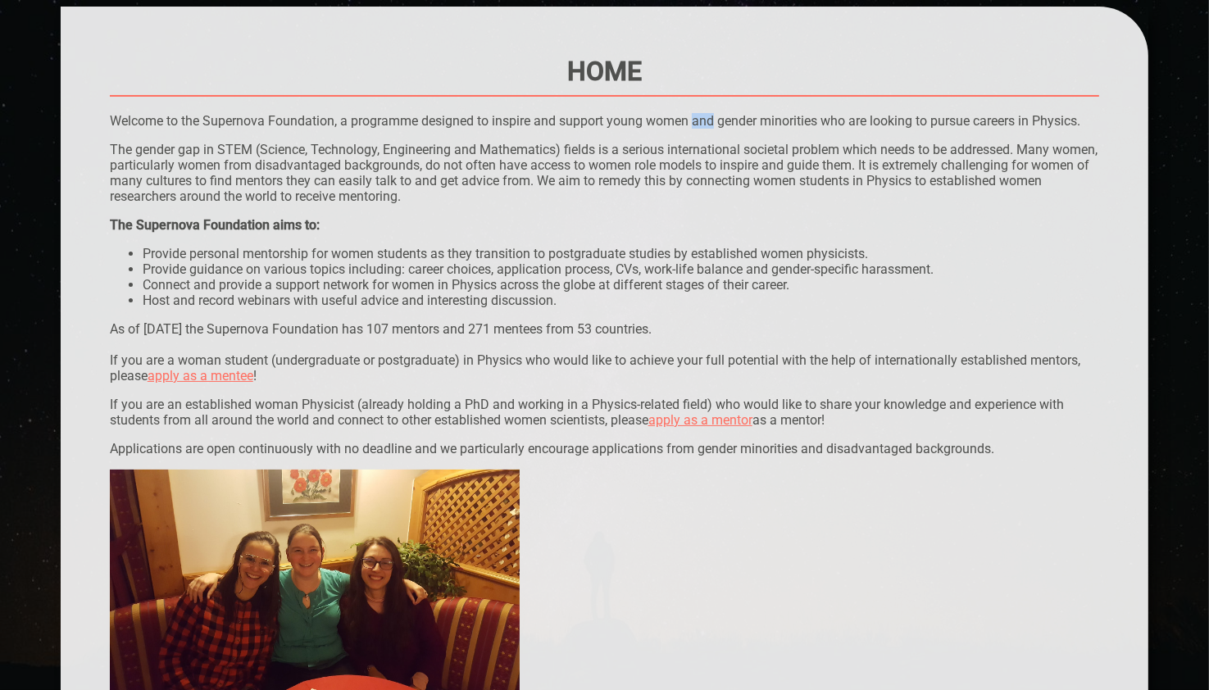
click at [710, 116] on p "Welcome to the Supernova Foundation, a programme designed to inspire and suppor…" at bounding box center [605, 121] width 990 height 16
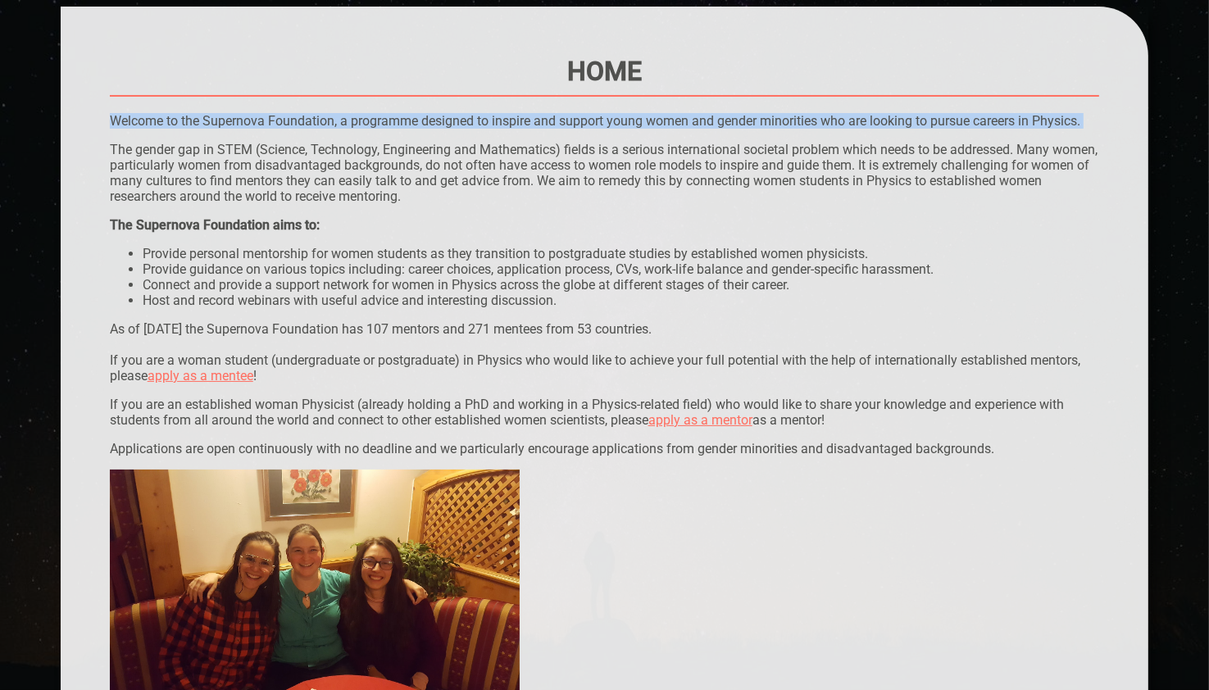
click at [710, 116] on p "Welcome to the Supernova Foundation, a programme designed to inspire and suppor…" at bounding box center [605, 121] width 990 height 16
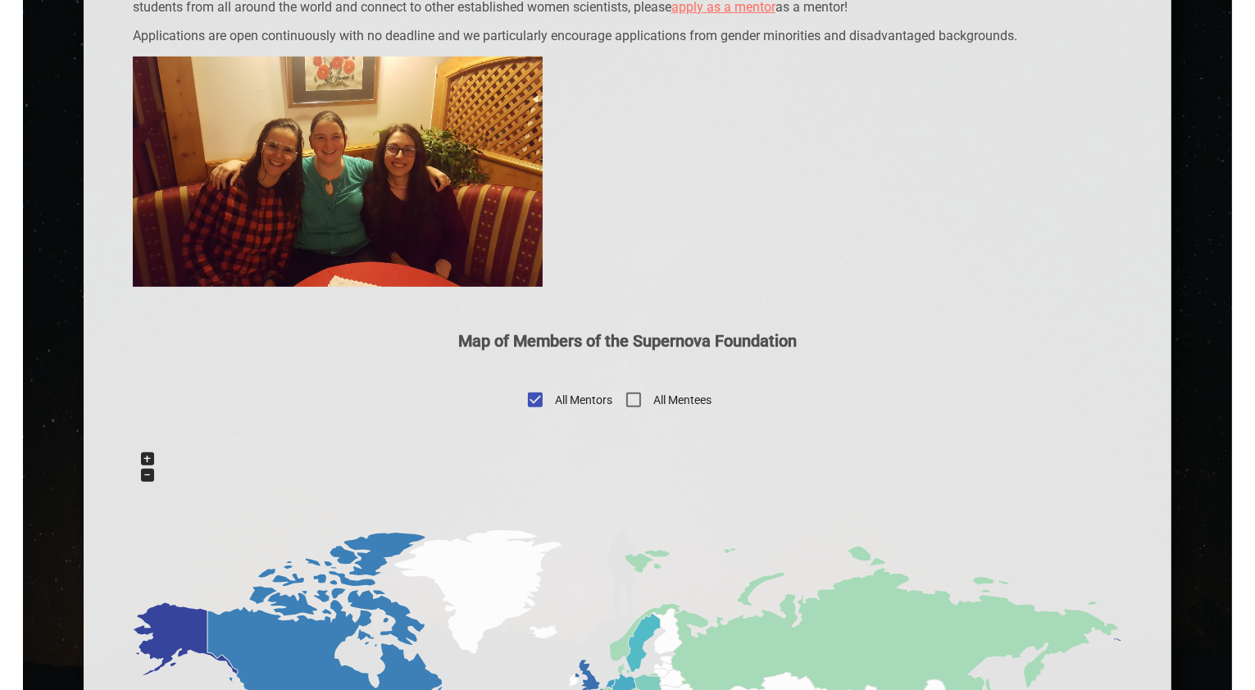
scroll to position [602, 0]
